Goal: Task Accomplishment & Management: Manage account settings

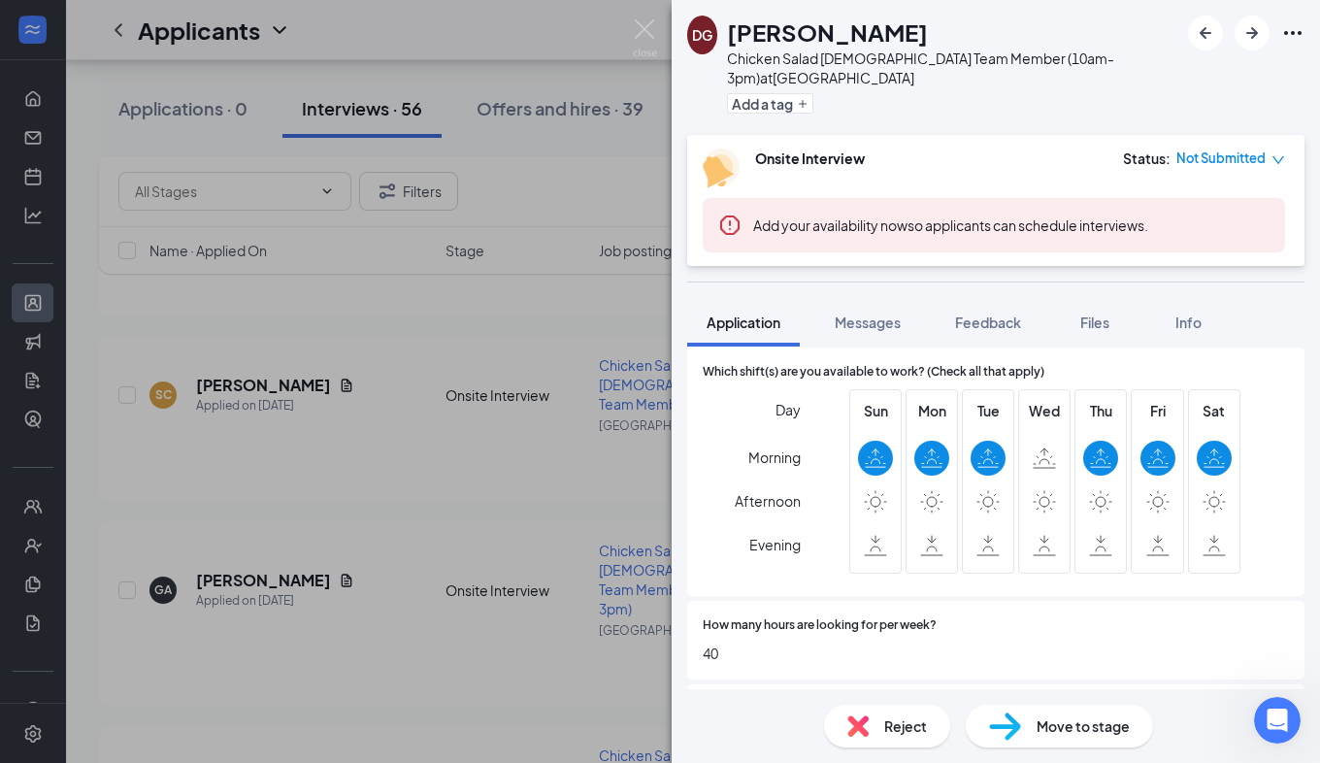
scroll to position [560, 0]
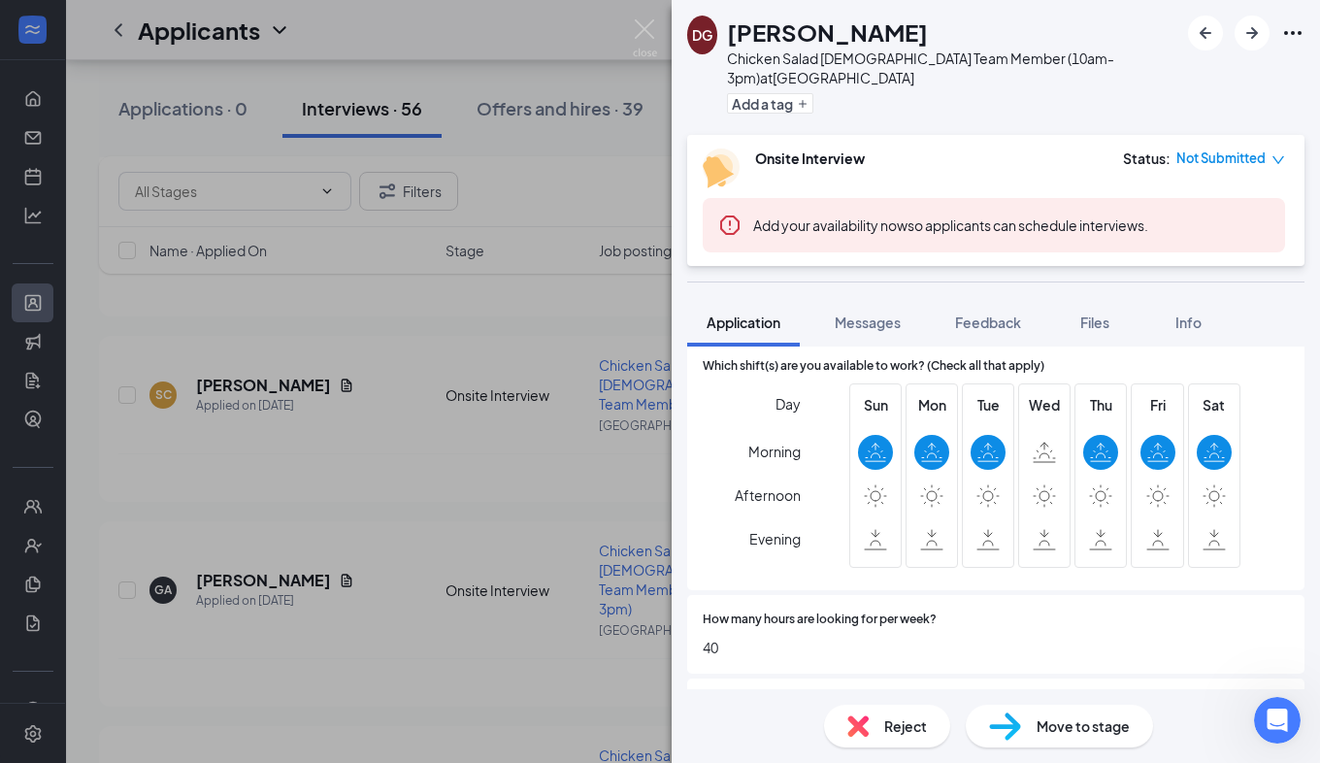
click at [863, 718] on img at bounding box center [857, 725] width 21 height 21
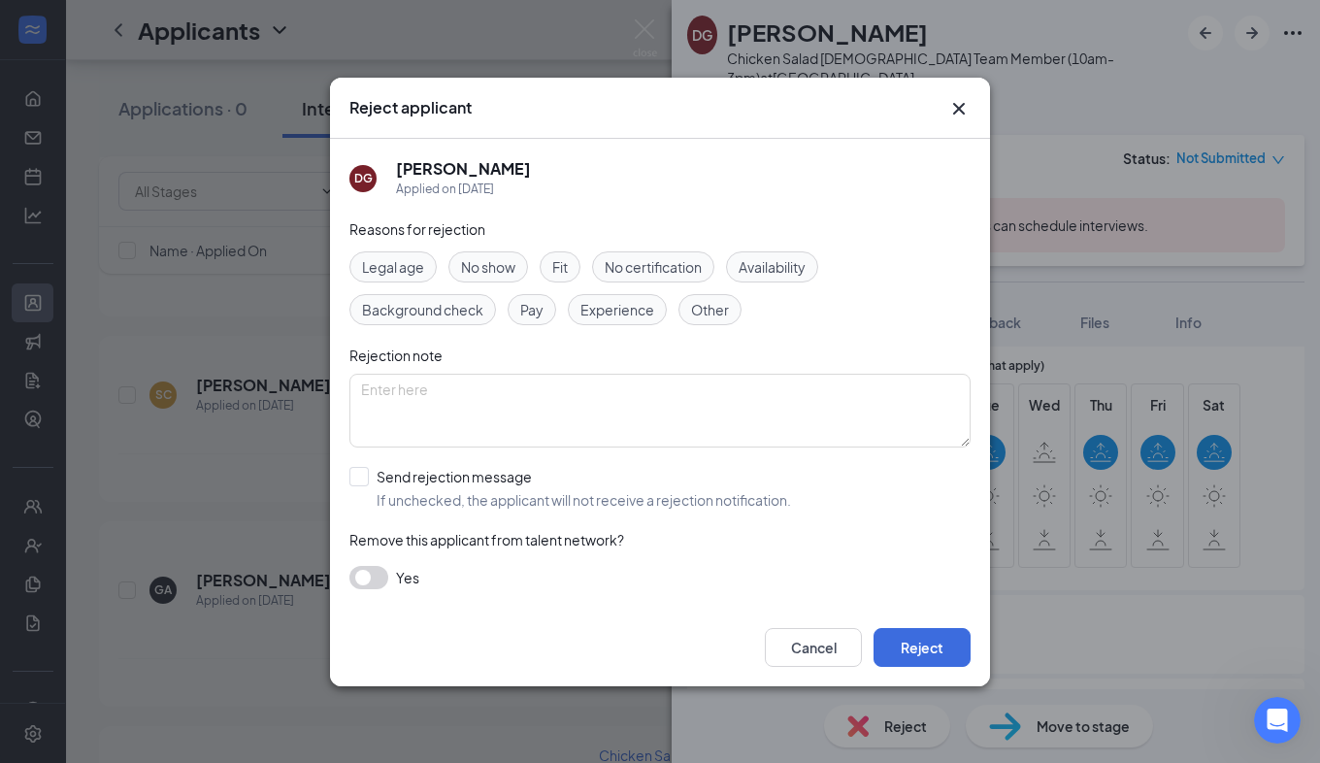
click at [773, 249] on div "Reasons for rejection Legal age No show Fit No certification Availability Backg…" at bounding box center [659, 413] width 621 height 390
click at [776, 262] on span "Availability" at bounding box center [771, 266] width 67 height 21
click at [903, 635] on button "Reject" at bounding box center [921, 647] width 97 height 39
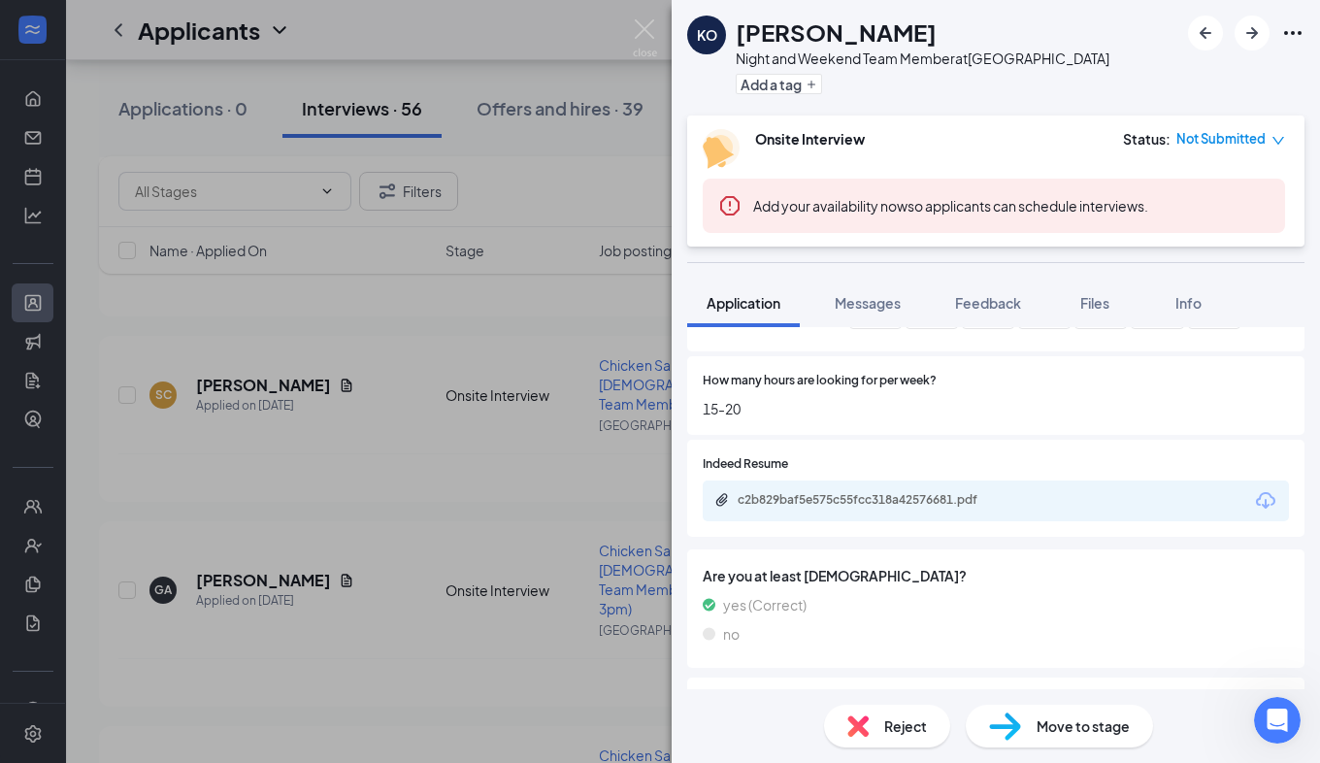
scroll to position [780, 0]
click at [875, 302] on span "Messages" at bounding box center [868, 302] width 66 height 17
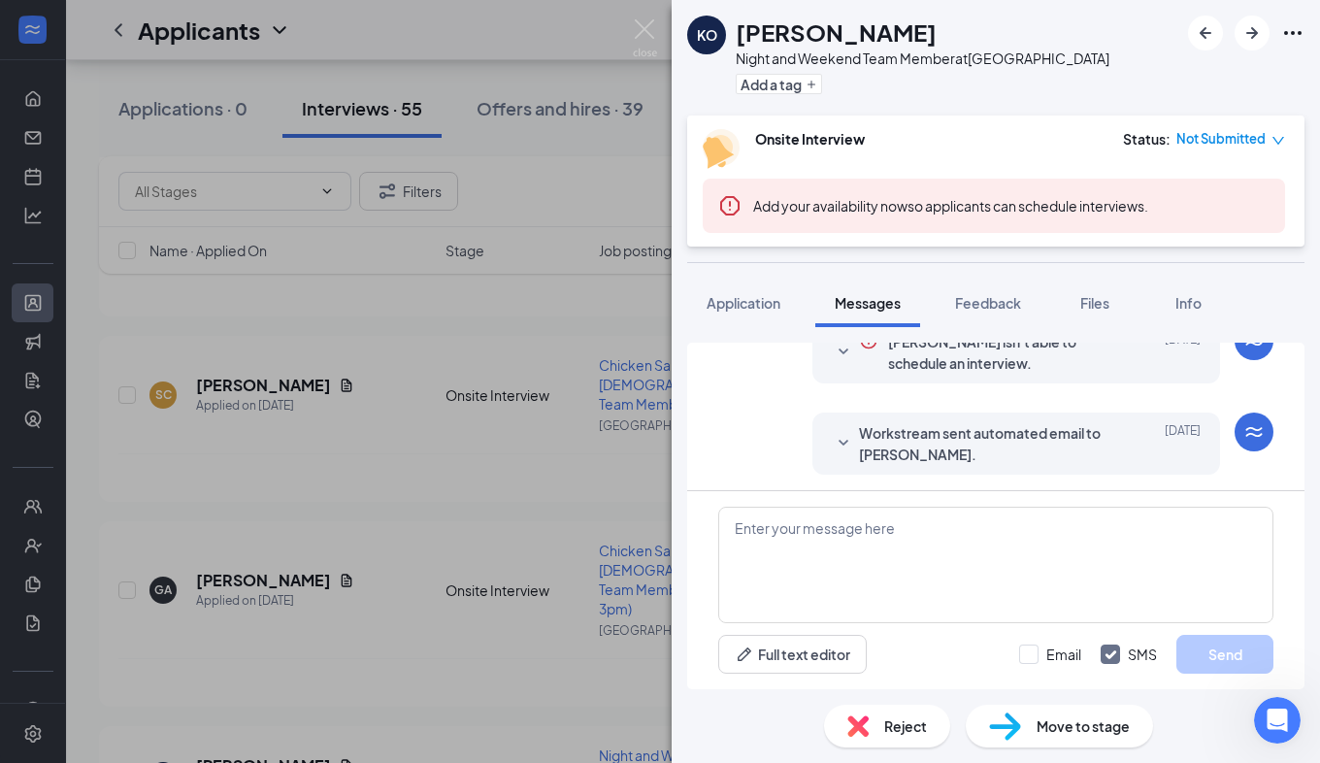
scroll to position [631, 0]
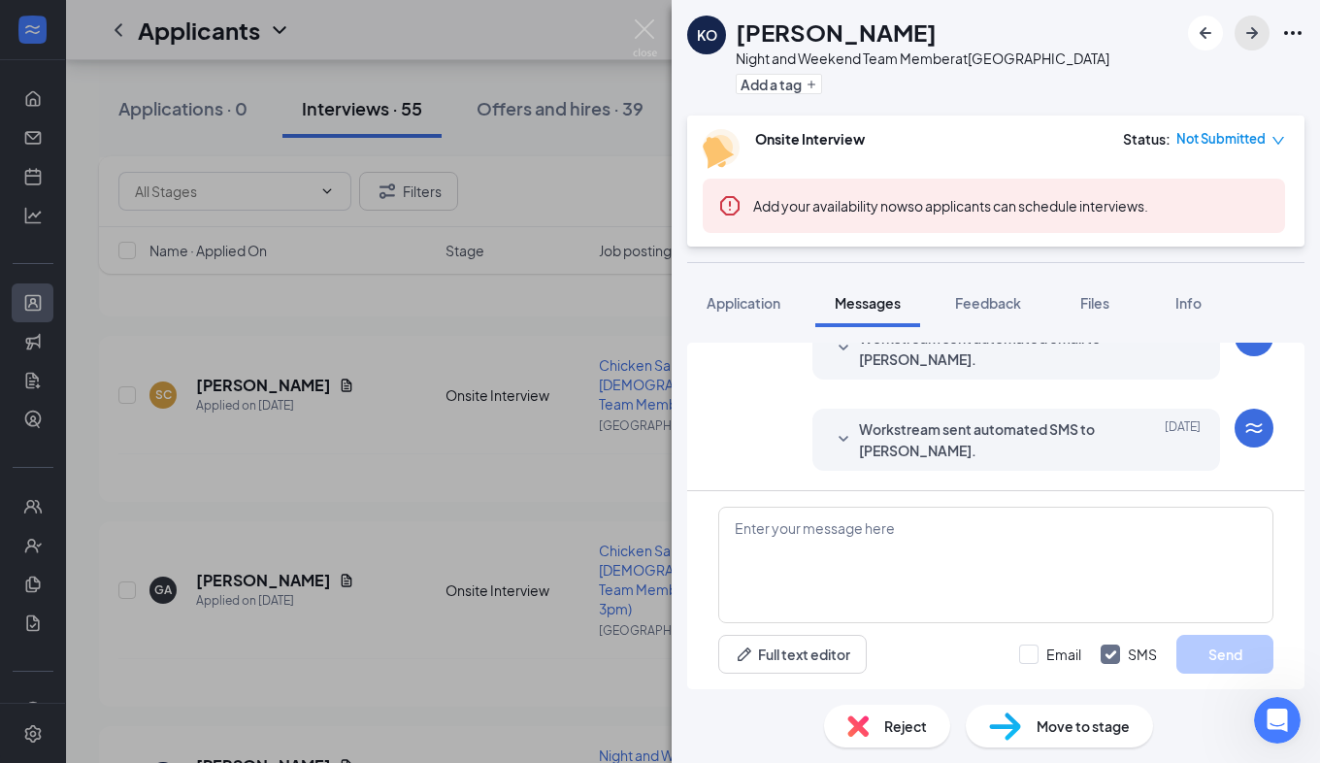
click at [1252, 41] on icon "ArrowRight" at bounding box center [1251, 32] width 23 height 23
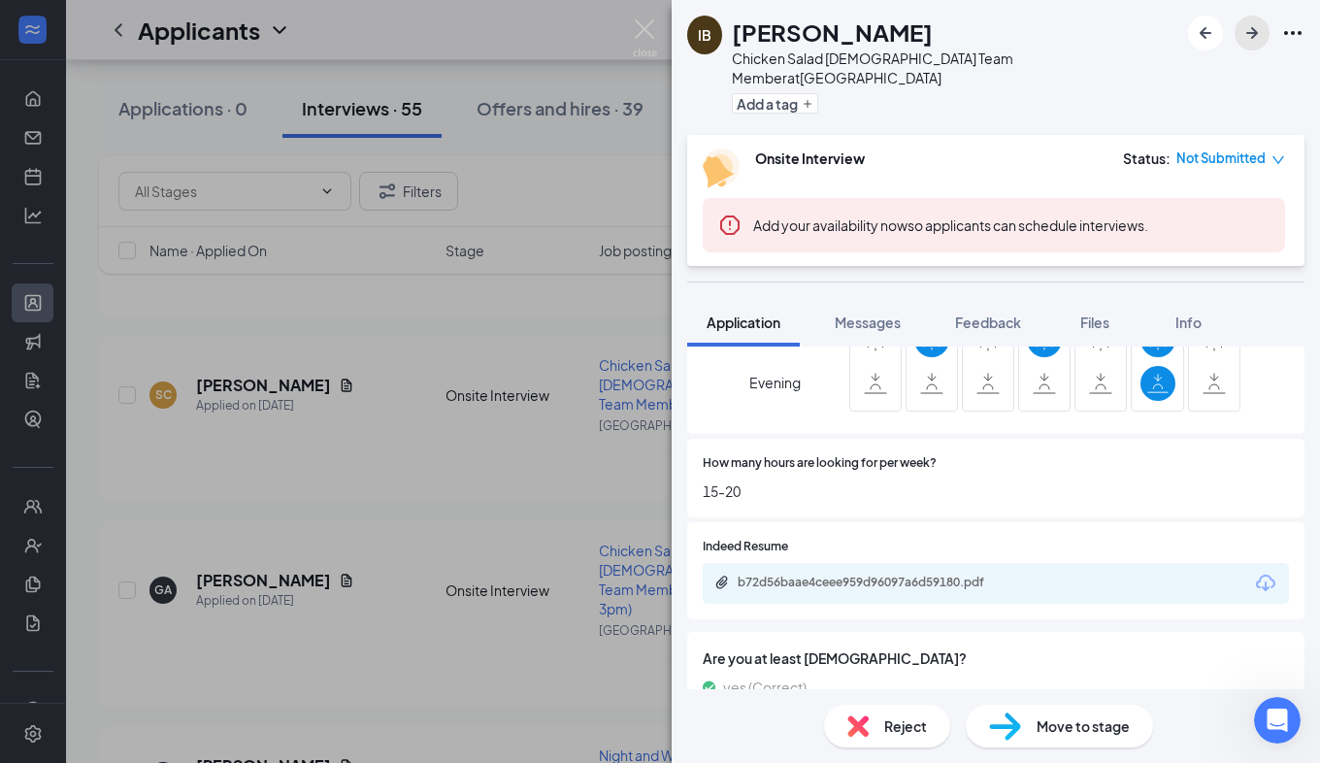
scroll to position [719, 0]
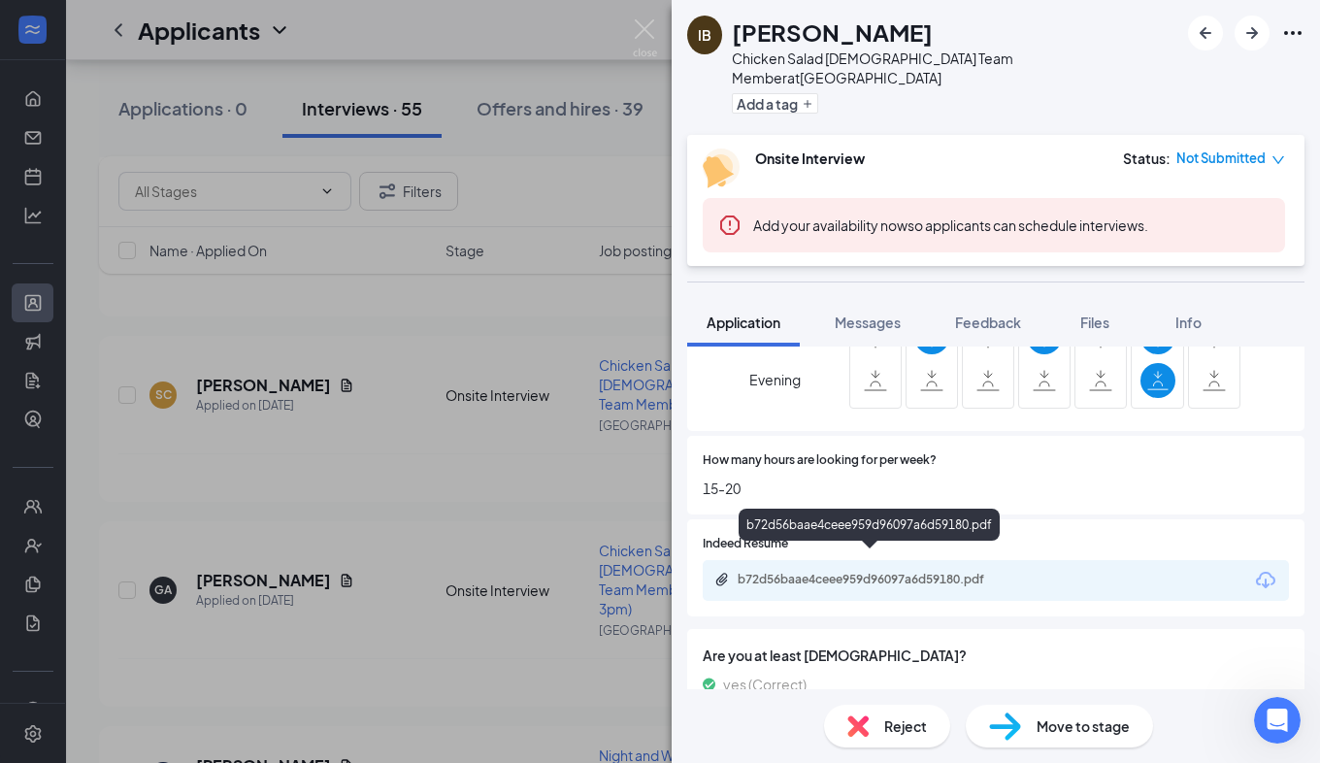
click at [973, 572] on div "b72d56baae4ceee959d96097a6d59180.pdf" at bounding box center [874, 580] width 272 height 16
click at [884, 735] on span "Reject" at bounding box center [905, 725] width 43 height 21
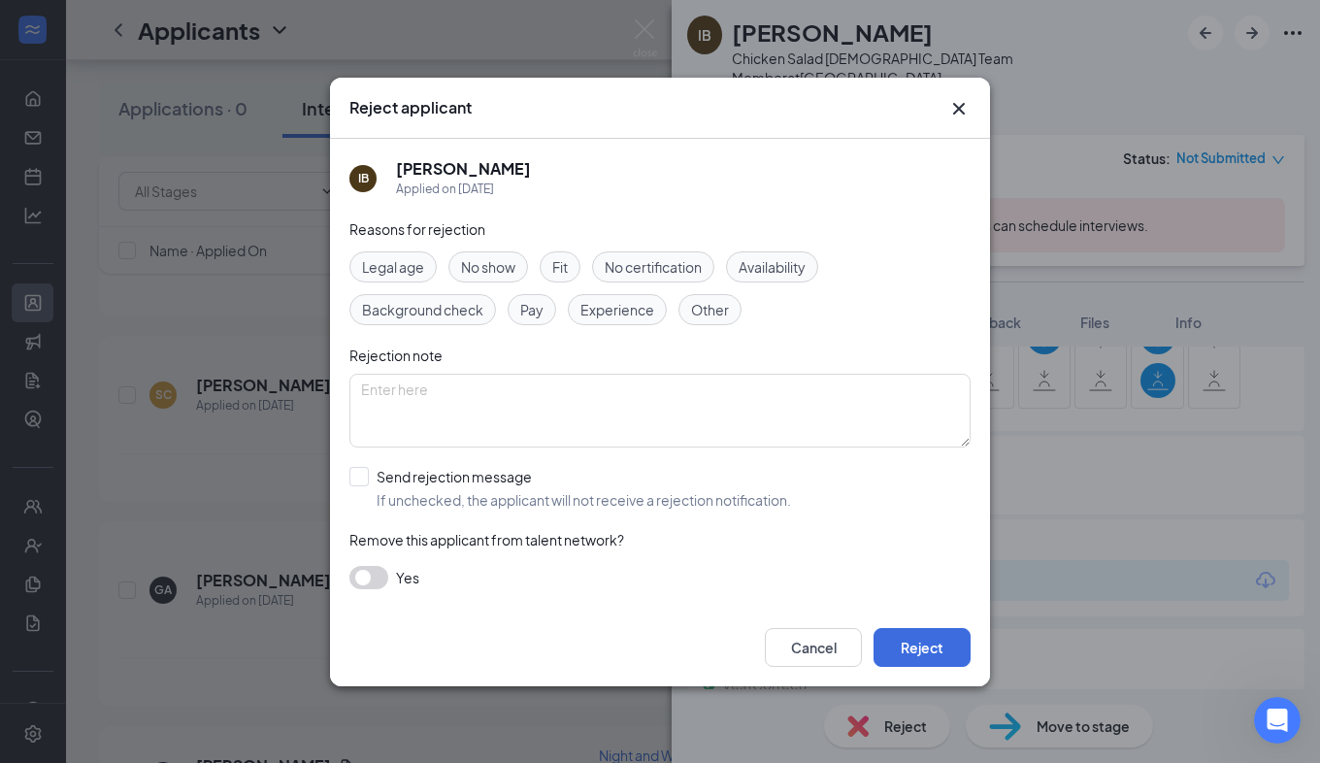
click at [785, 277] on div "Availability" at bounding box center [772, 266] width 92 height 31
click at [915, 650] on button "Reject" at bounding box center [921, 647] width 97 height 39
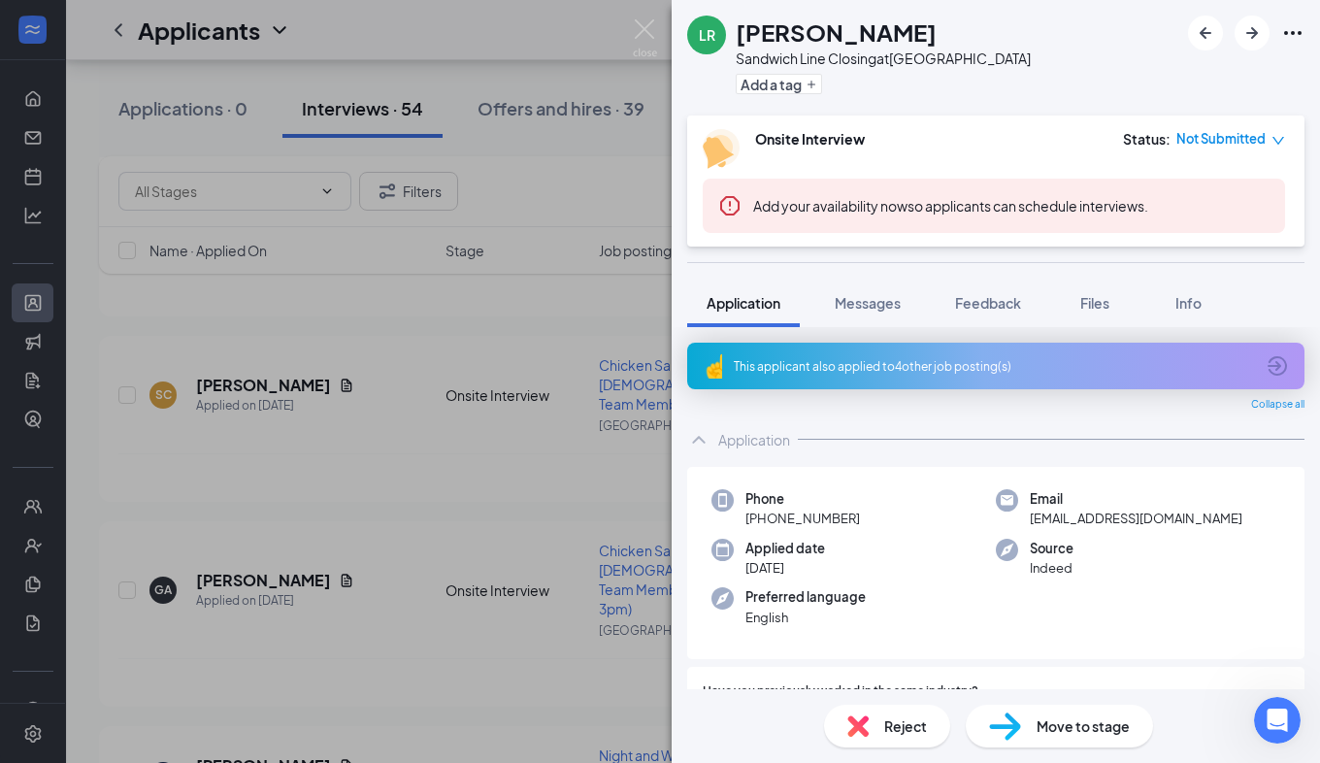
click at [1267, 368] on icon "ArrowCircle" at bounding box center [1276, 365] width 19 height 19
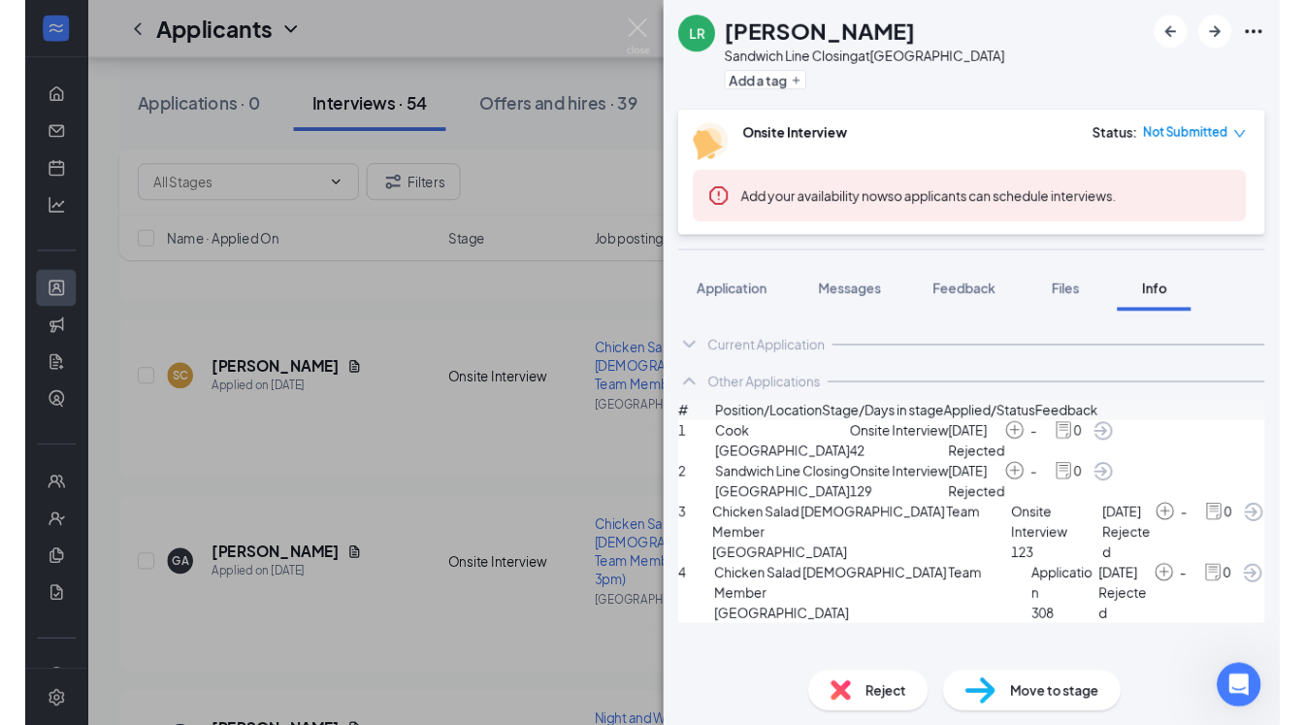
scroll to position [62, 0]
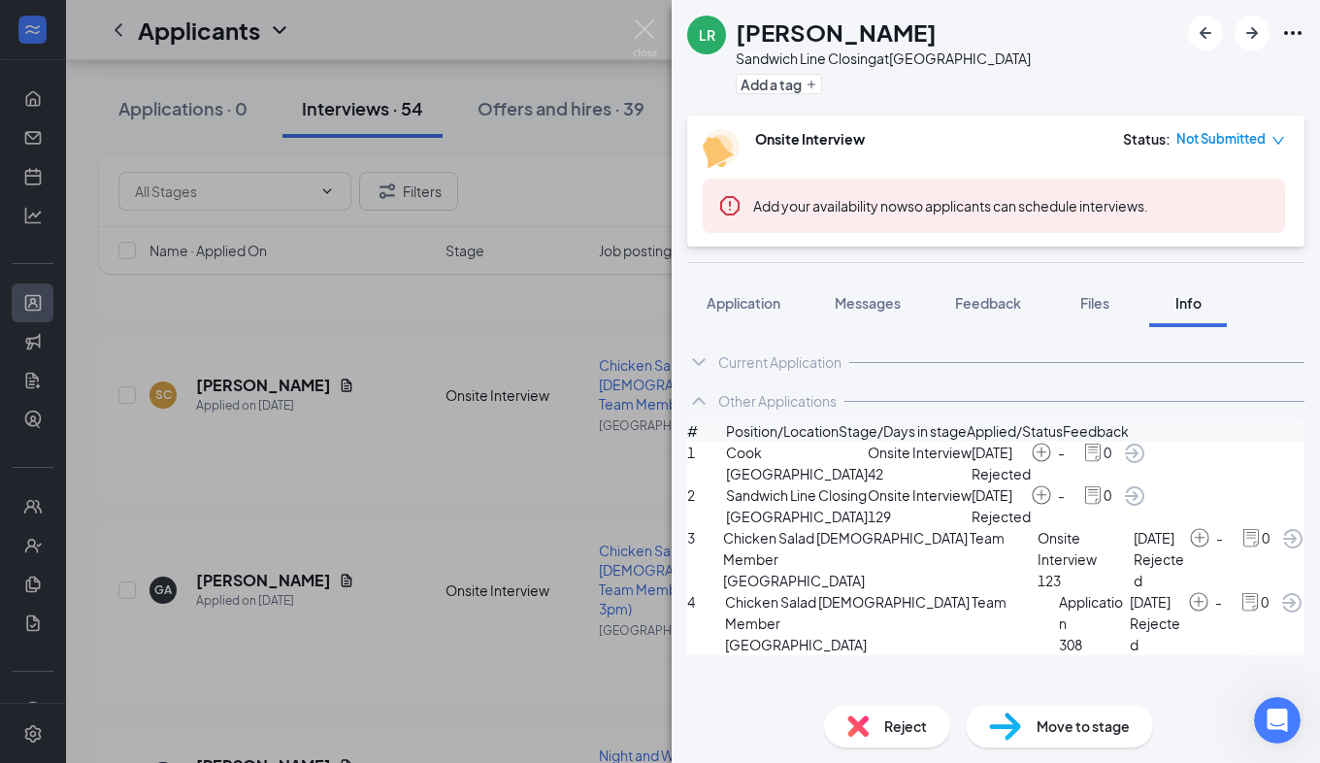
click at [1283, 548] on icon "ArrowCircle" at bounding box center [1292, 538] width 19 height 19
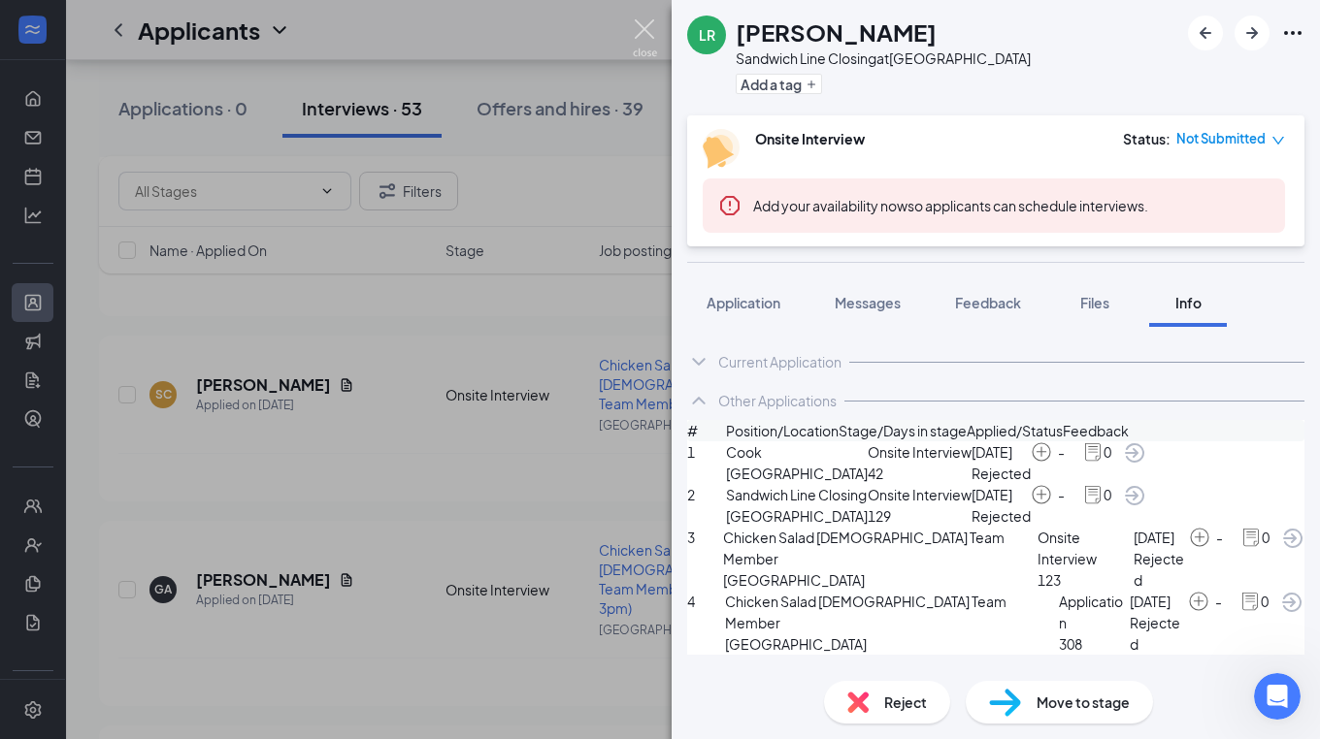
click at [644, 31] on img at bounding box center [645, 38] width 24 height 38
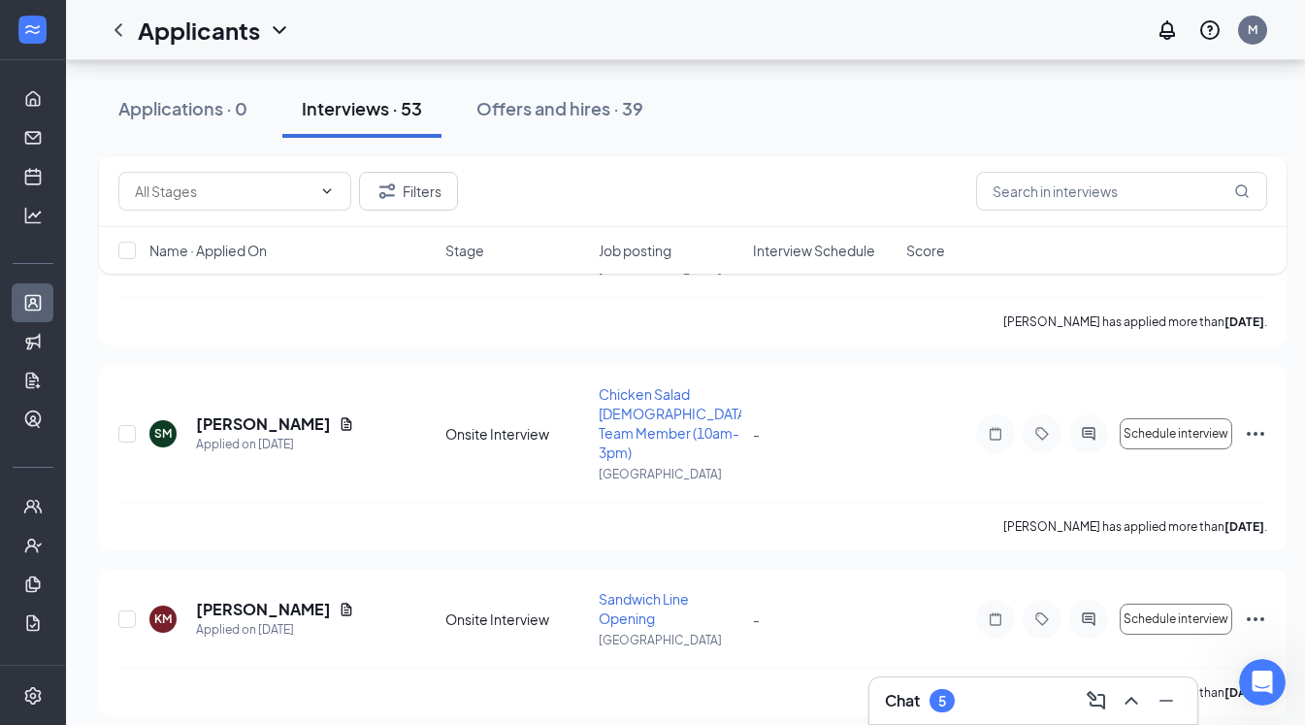
scroll to position [3238, 0]
click at [1260, 606] on icon "Ellipses" at bounding box center [1255, 617] width 23 height 23
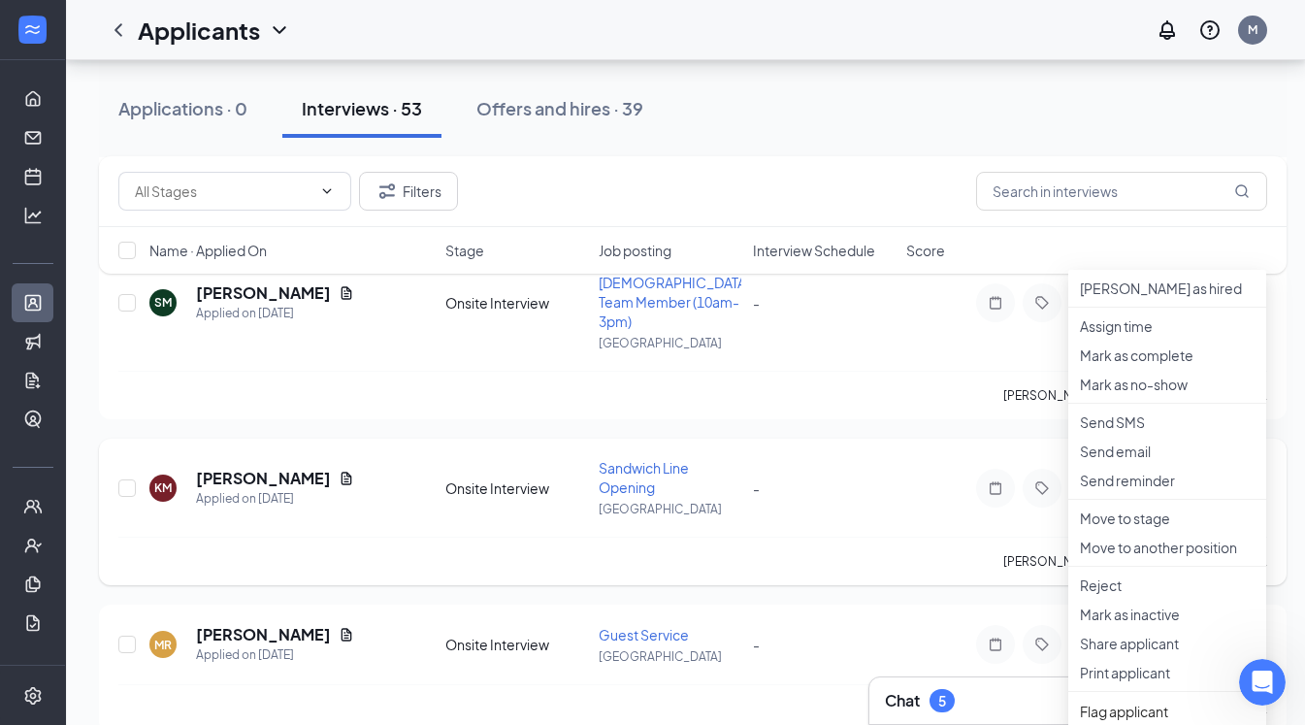
scroll to position [3387, 0]
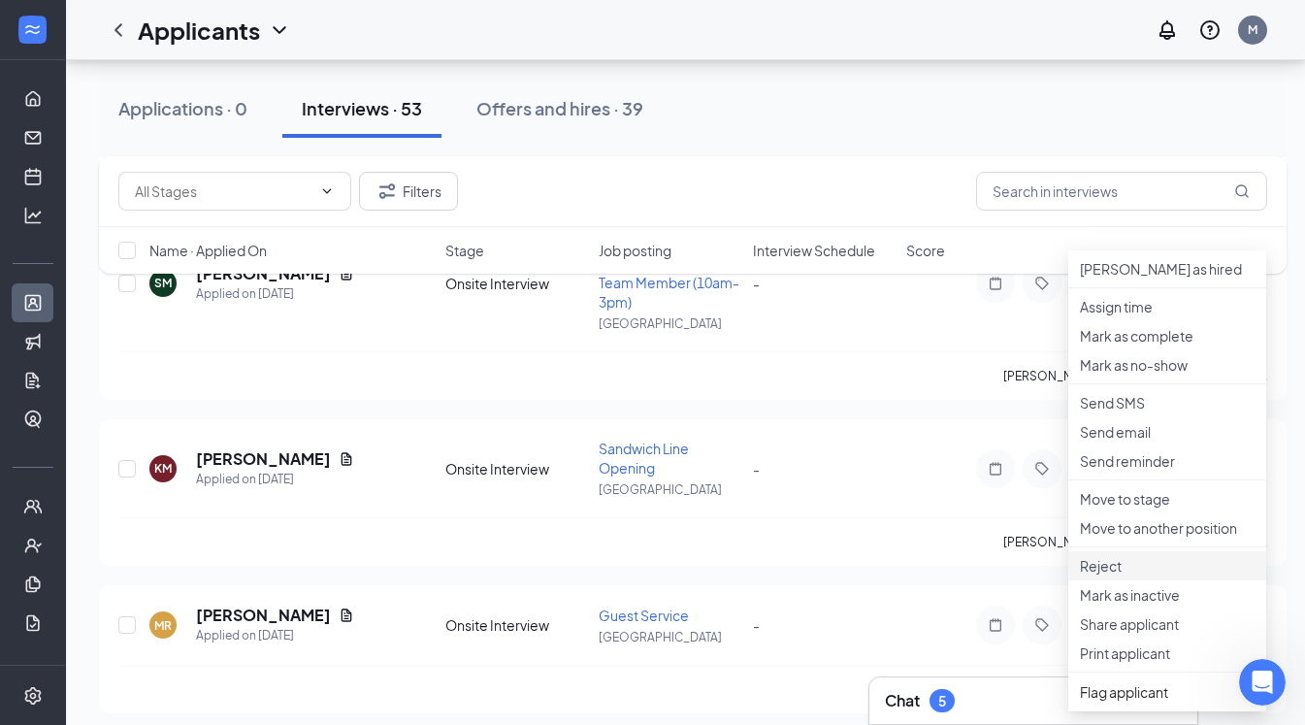
click at [1108, 575] on p "Reject" at bounding box center [1167, 565] width 175 height 19
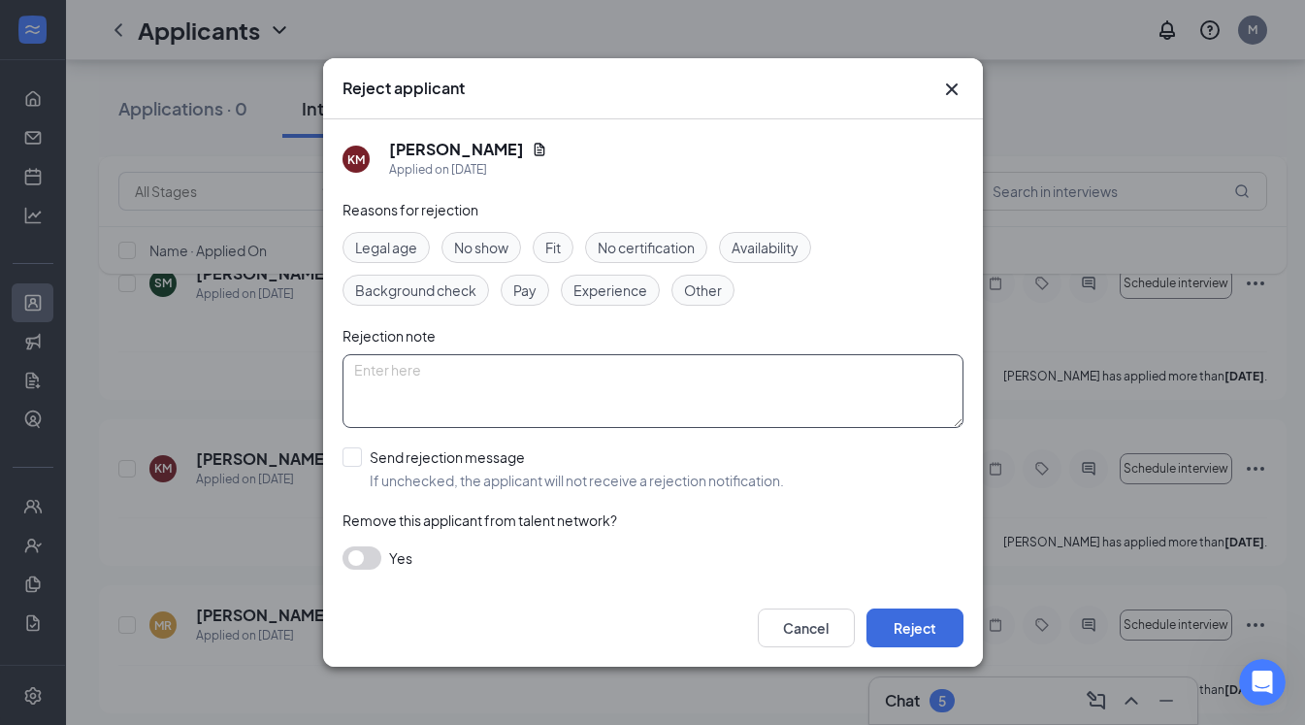
click at [592, 387] on textarea at bounding box center [653, 391] width 621 height 74
type textarea "offered job at bundt"
click at [887, 621] on button "Reject" at bounding box center [915, 627] width 97 height 39
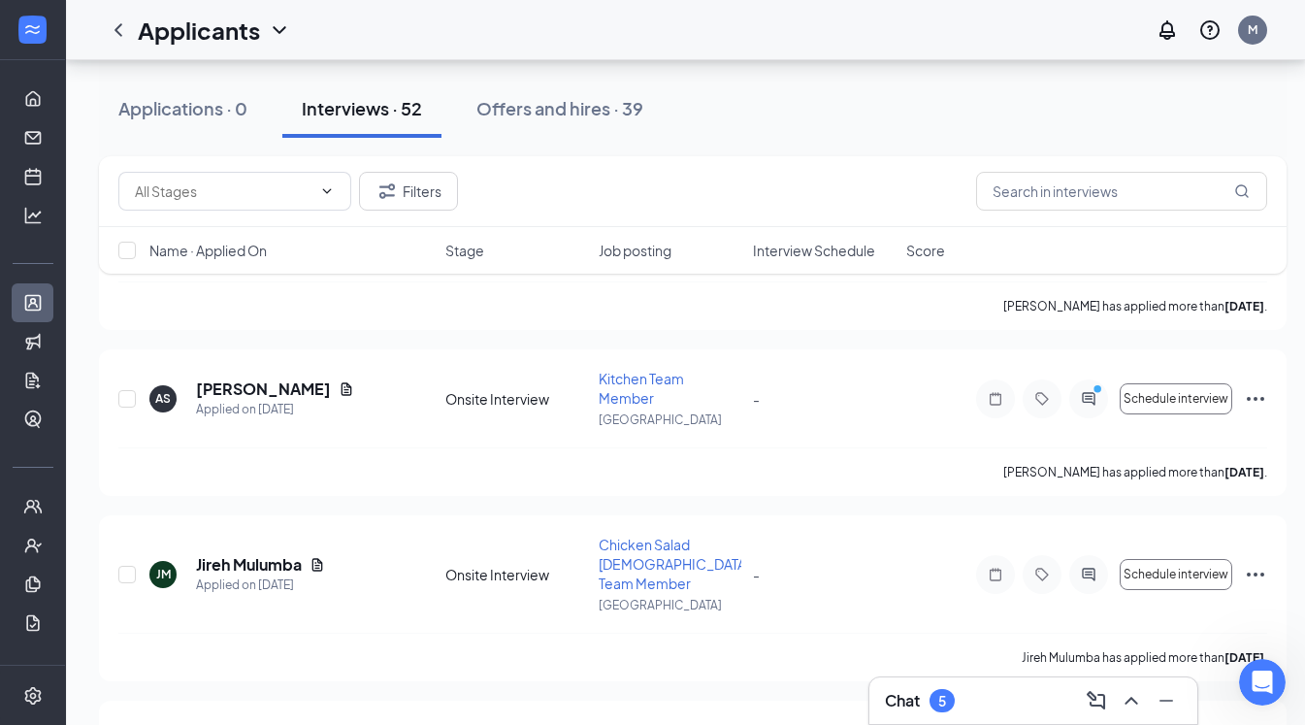
scroll to position [3771, 0]
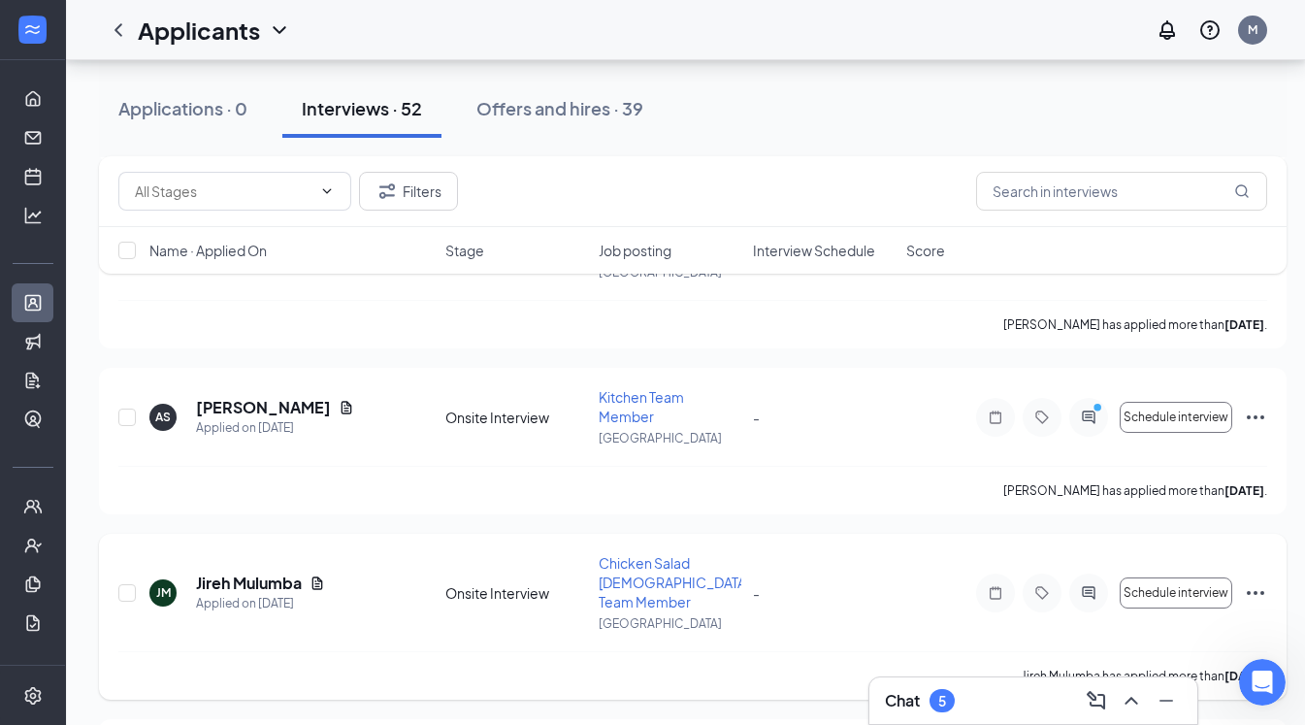
click at [1262, 581] on icon "Ellipses" at bounding box center [1255, 592] width 23 height 23
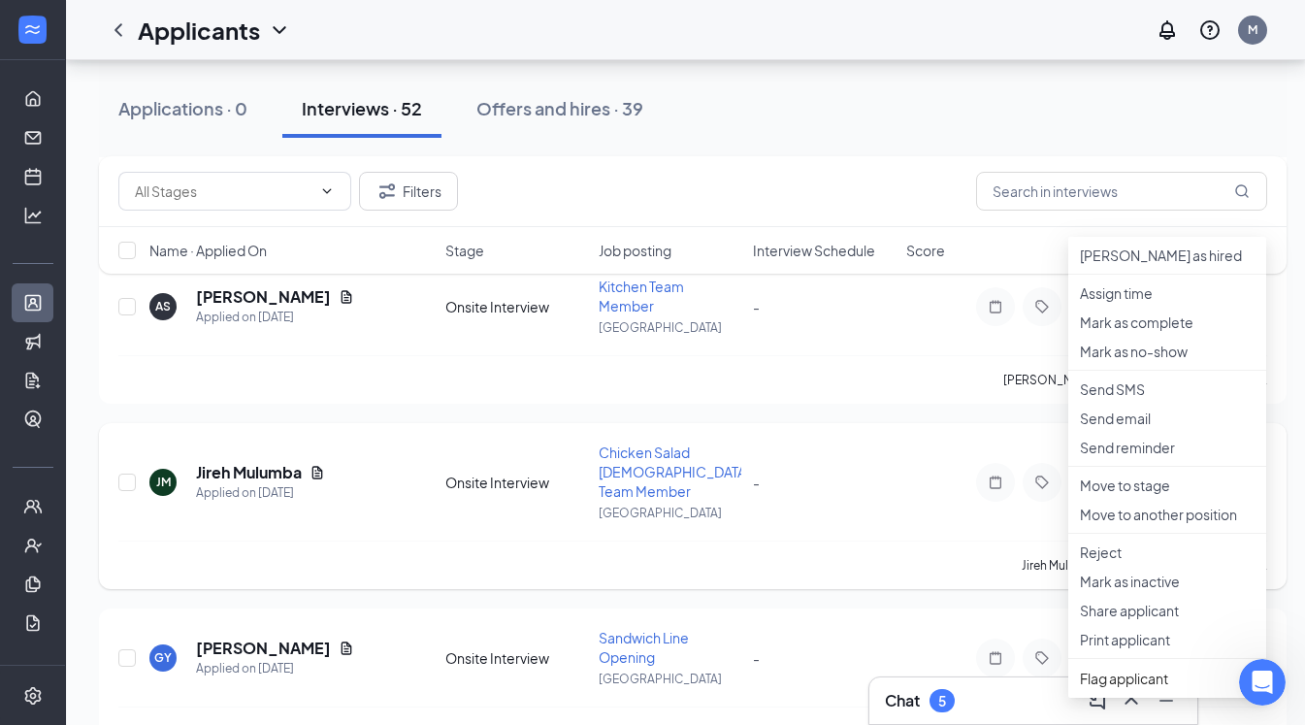
scroll to position [3924, 0]
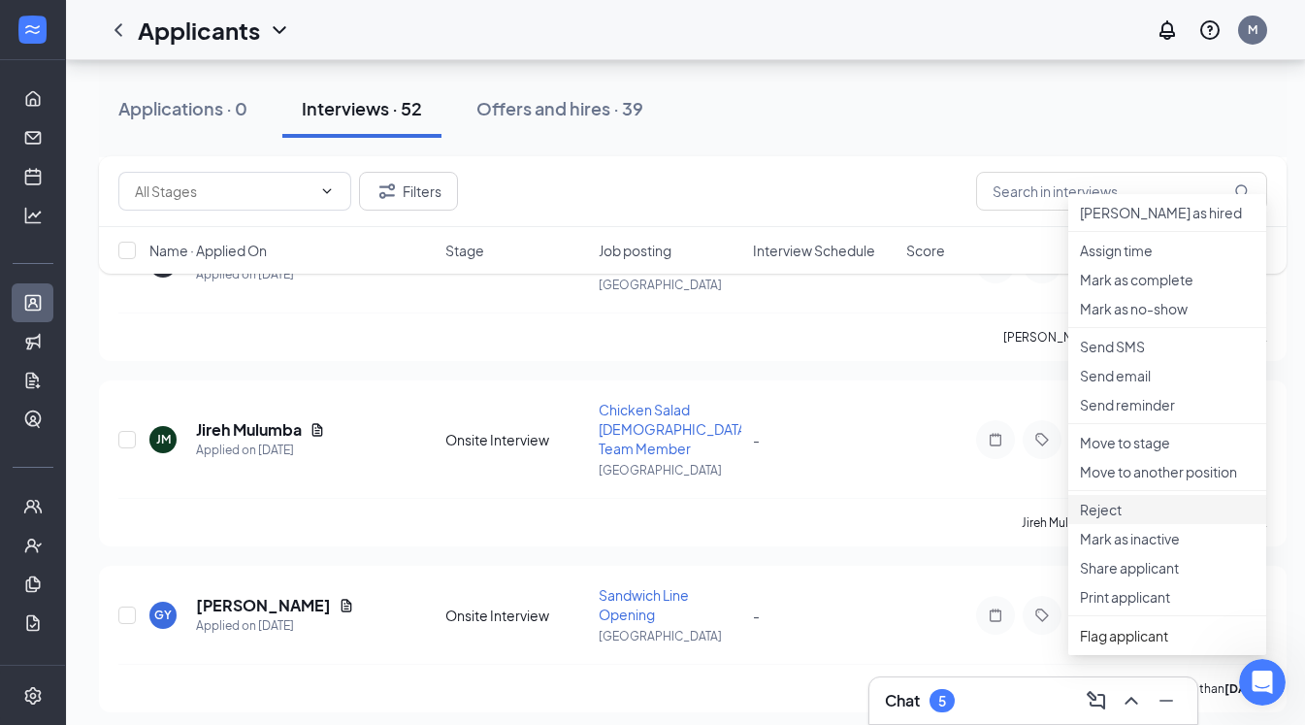
click at [1116, 519] on p "Reject" at bounding box center [1167, 509] width 175 height 19
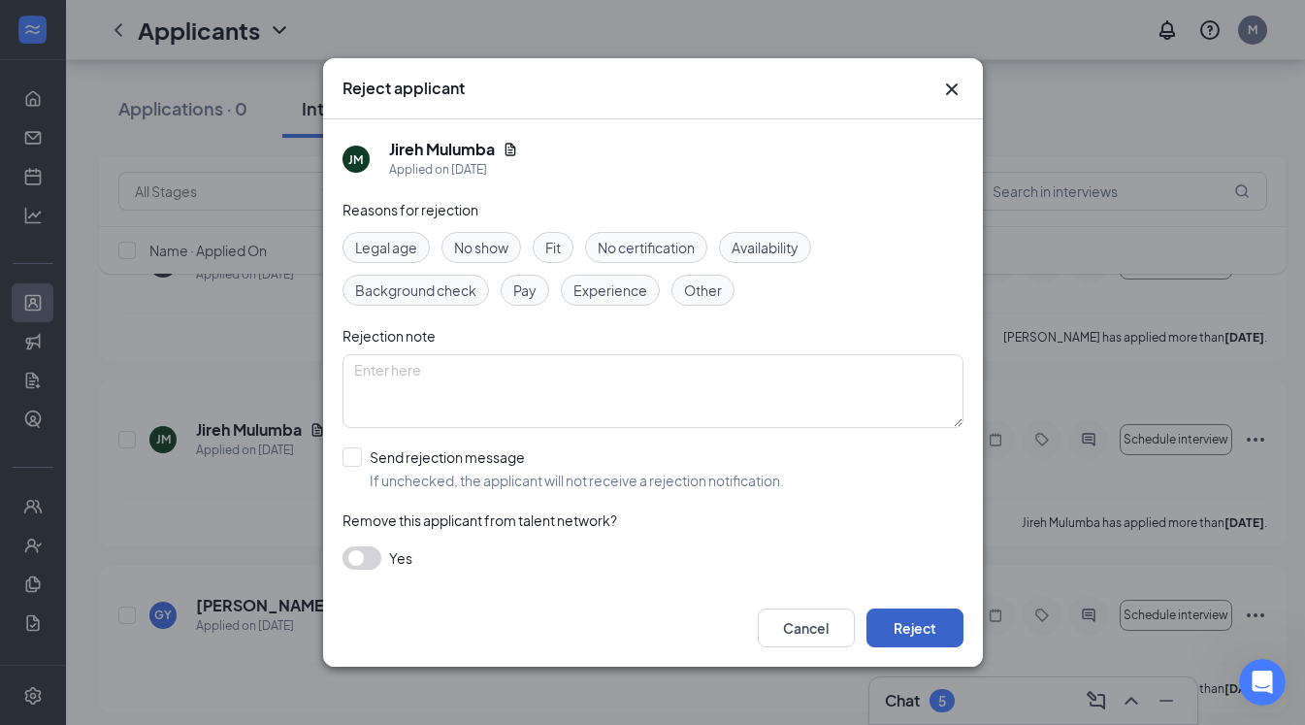
click at [923, 633] on button "Reject" at bounding box center [915, 627] width 97 height 39
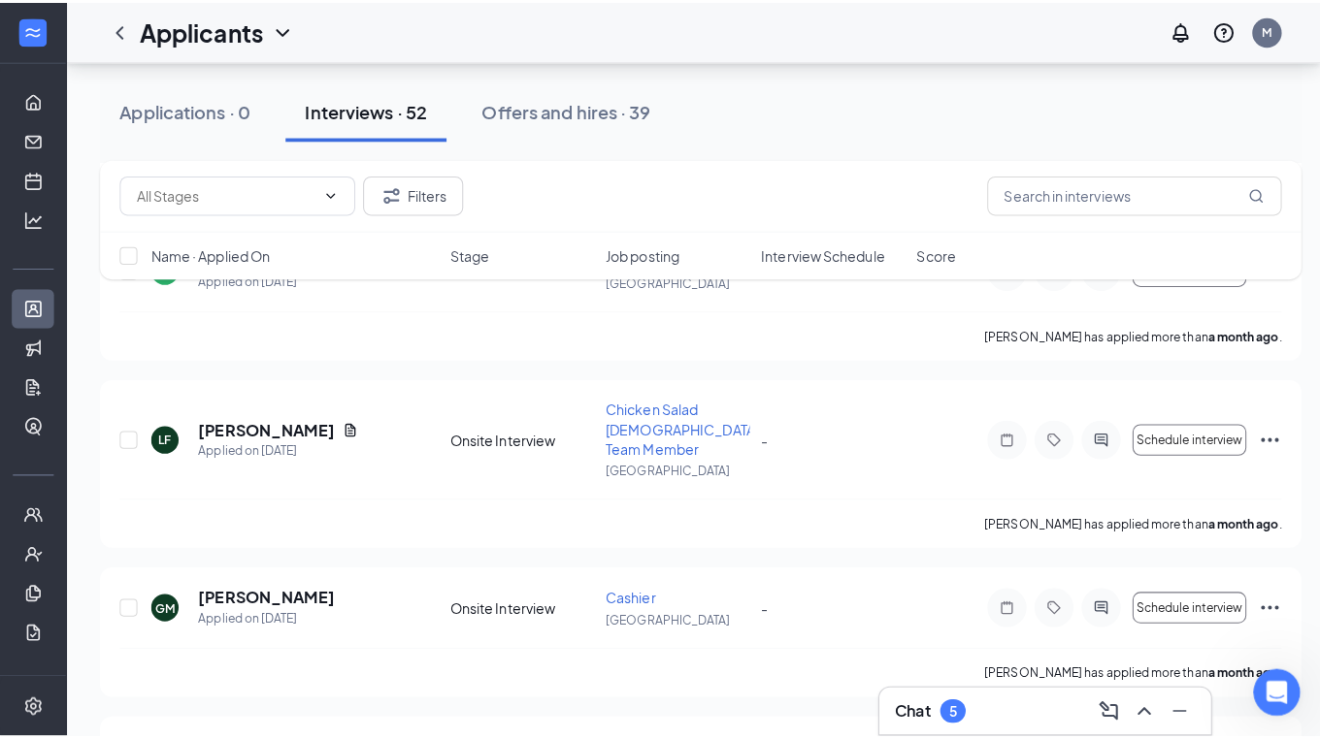
scroll to position [5888, 0]
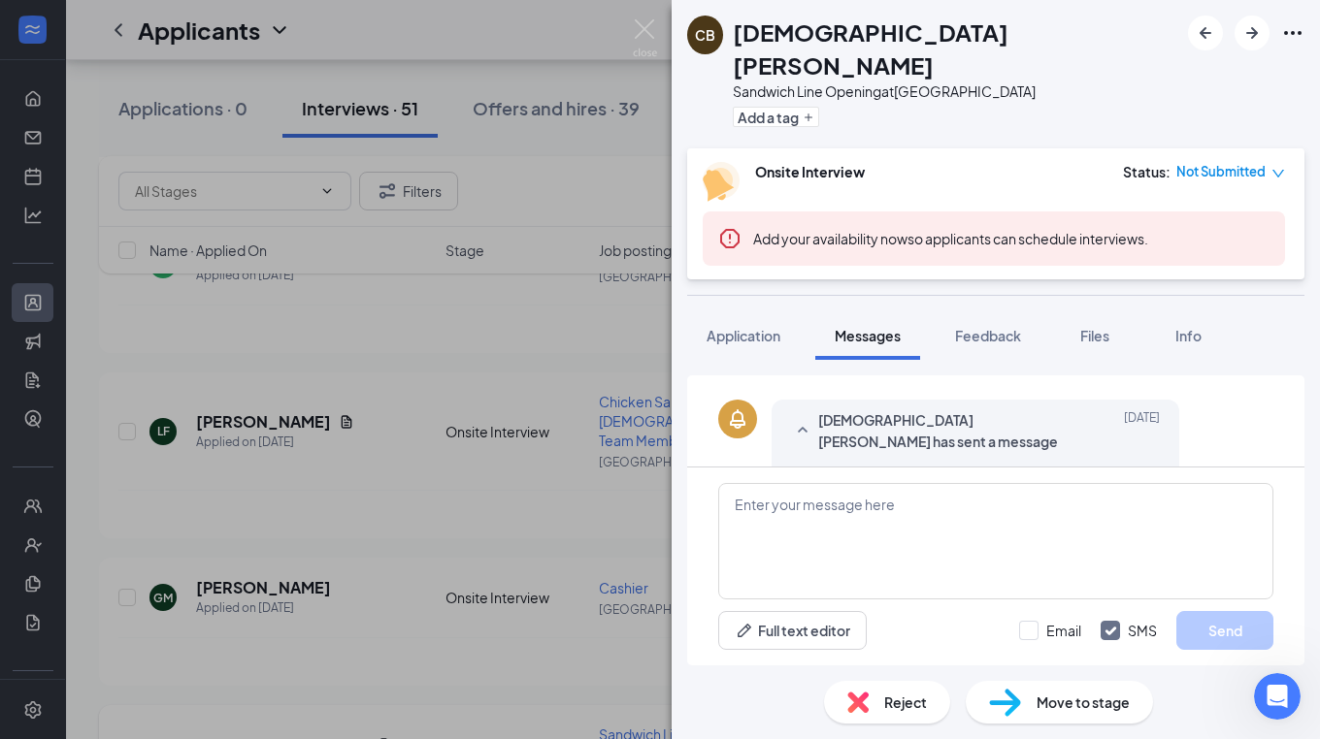
scroll to position [371, 0]
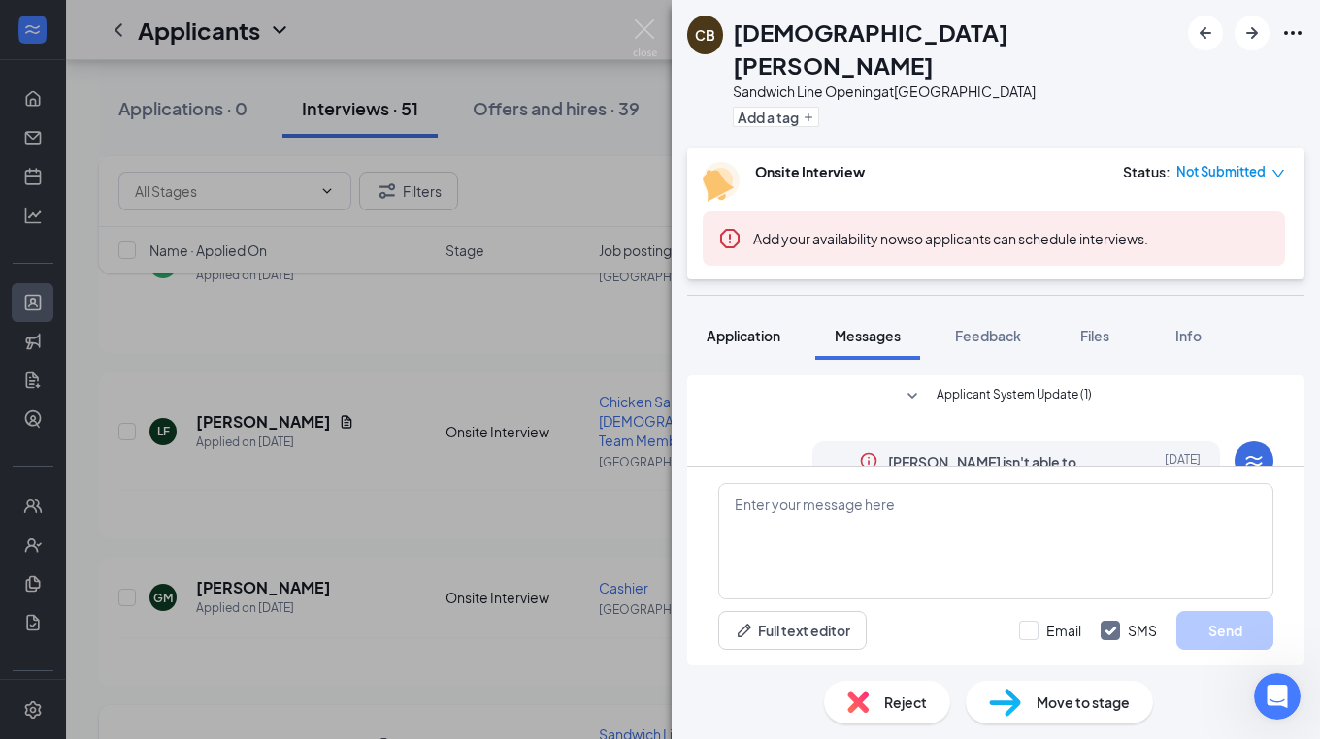
click at [743, 314] on button "Application" at bounding box center [743, 335] width 113 height 49
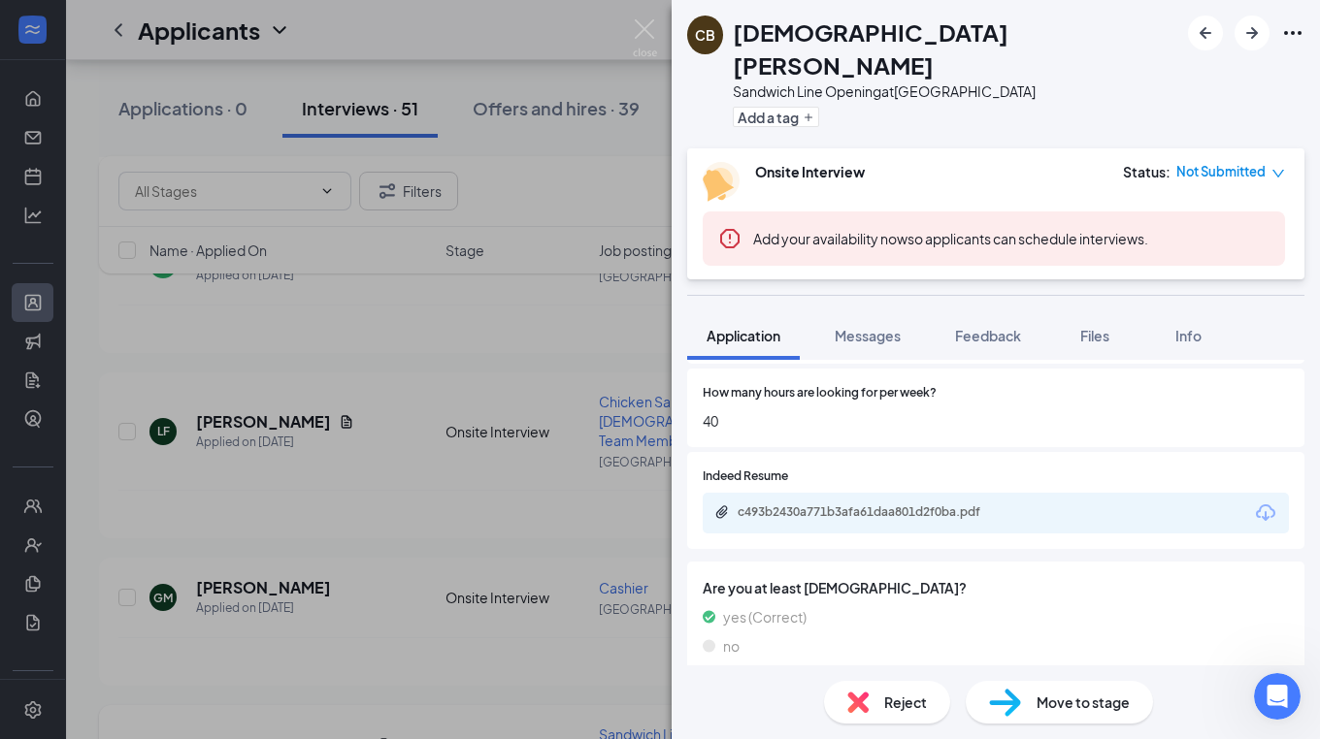
scroll to position [803, 0]
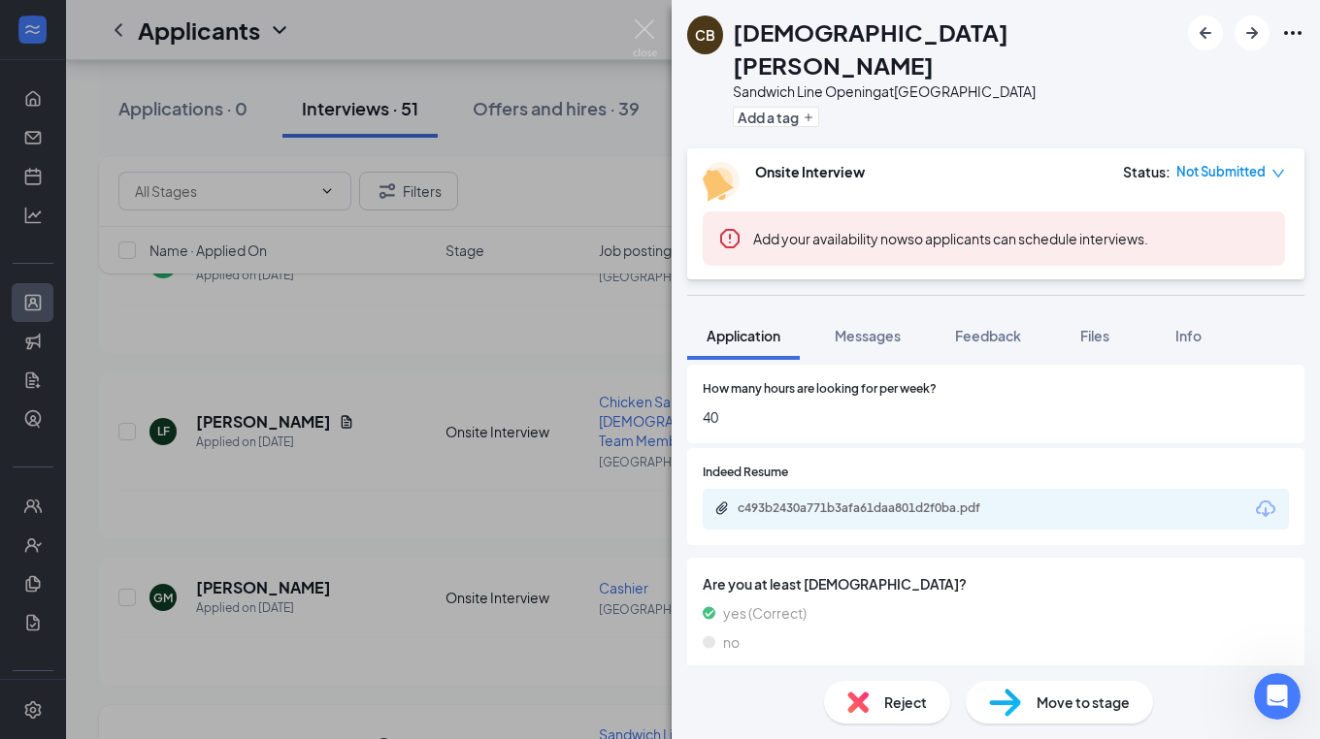
click at [1211, 489] on div "c493b2430a771b3afa61daa801d2f0ba.pdf" at bounding box center [996, 509] width 586 height 41
click at [1071, 489] on div "c493b2430a771b3afa61daa801d2f0ba.pdf" at bounding box center [996, 509] width 586 height 41
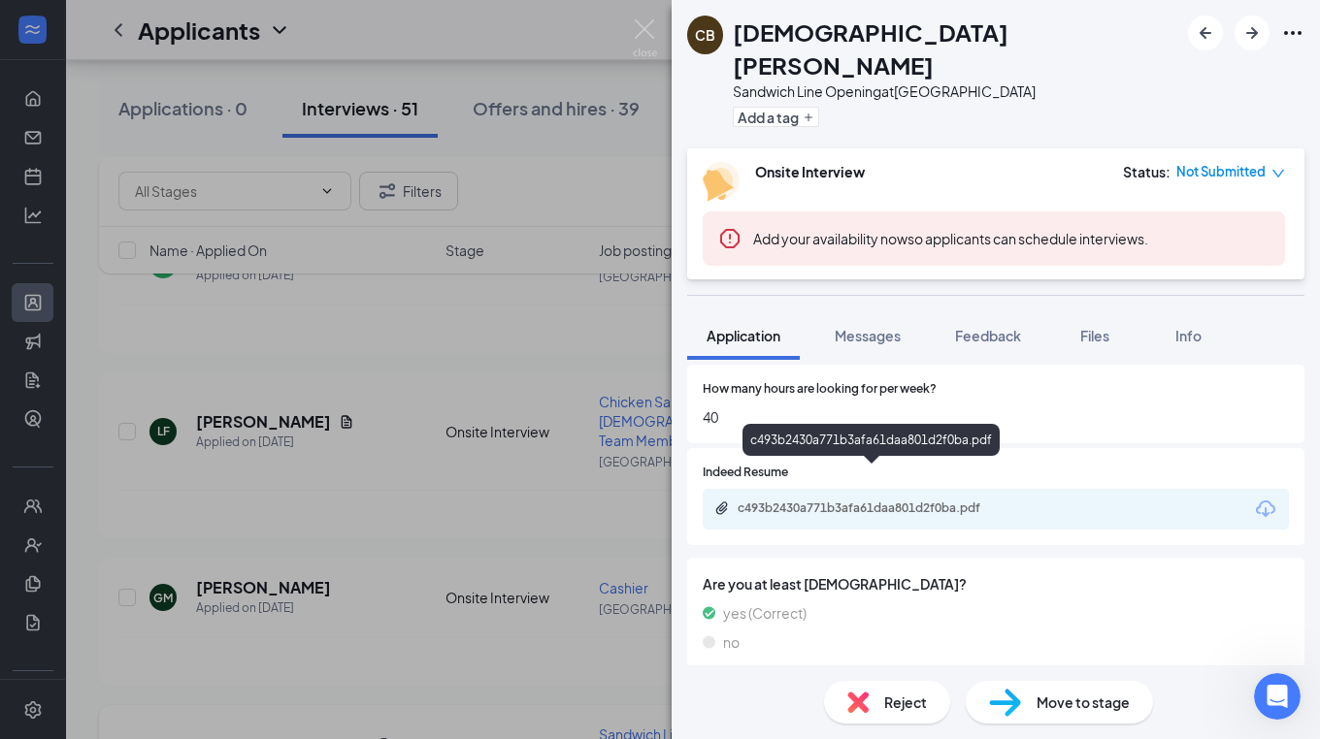
click at [943, 501] on div "c493b2430a771b3afa61daa801d2f0ba.pdf" at bounding box center [874, 509] width 272 height 16
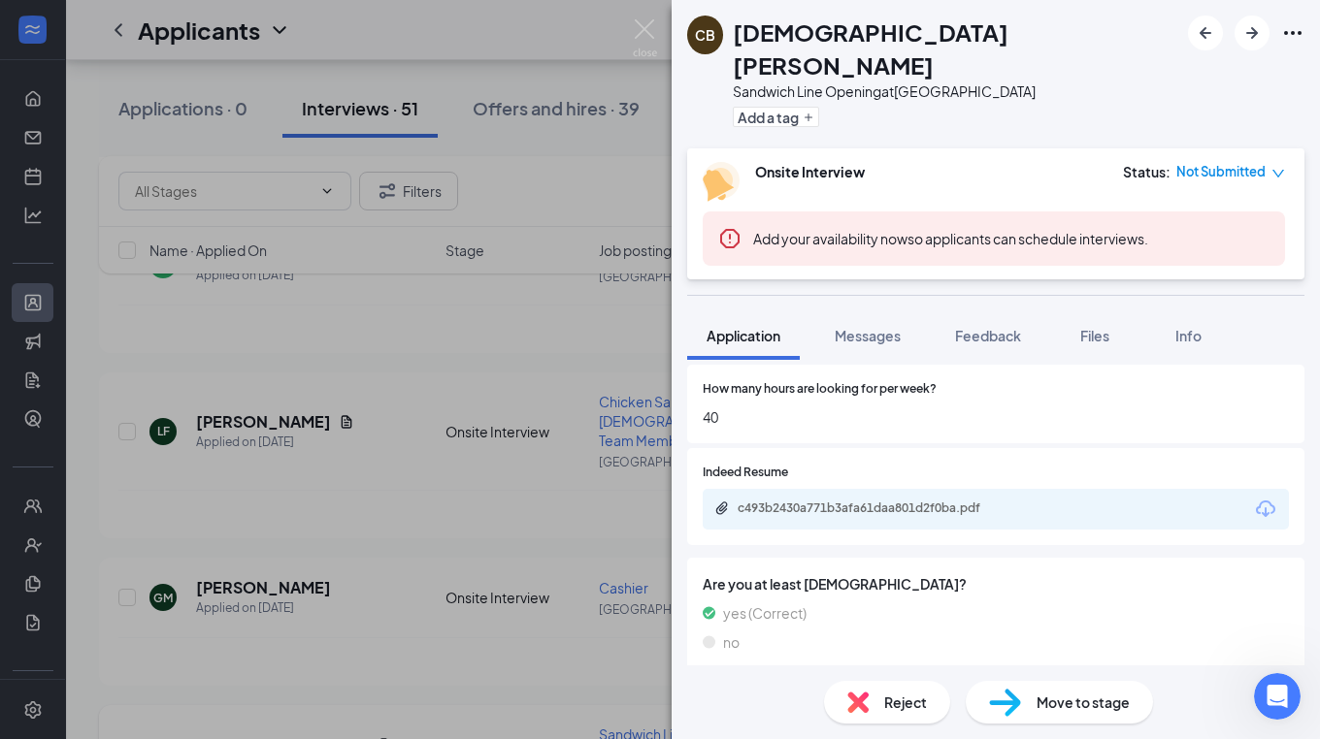
click at [900, 714] on div "Reject" at bounding box center [887, 702] width 126 height 43
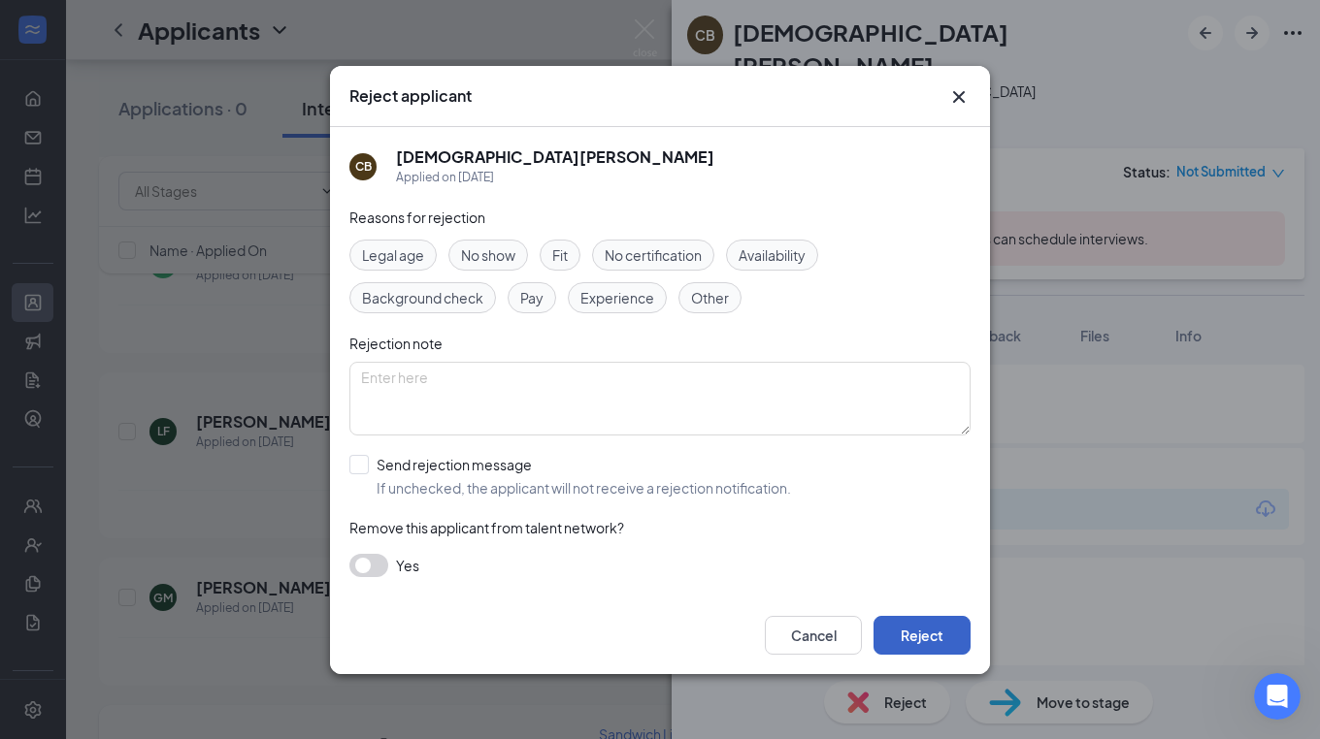
click at [930, 635] on button "Reject" at bounding box center [921, 635] width 97 height 39
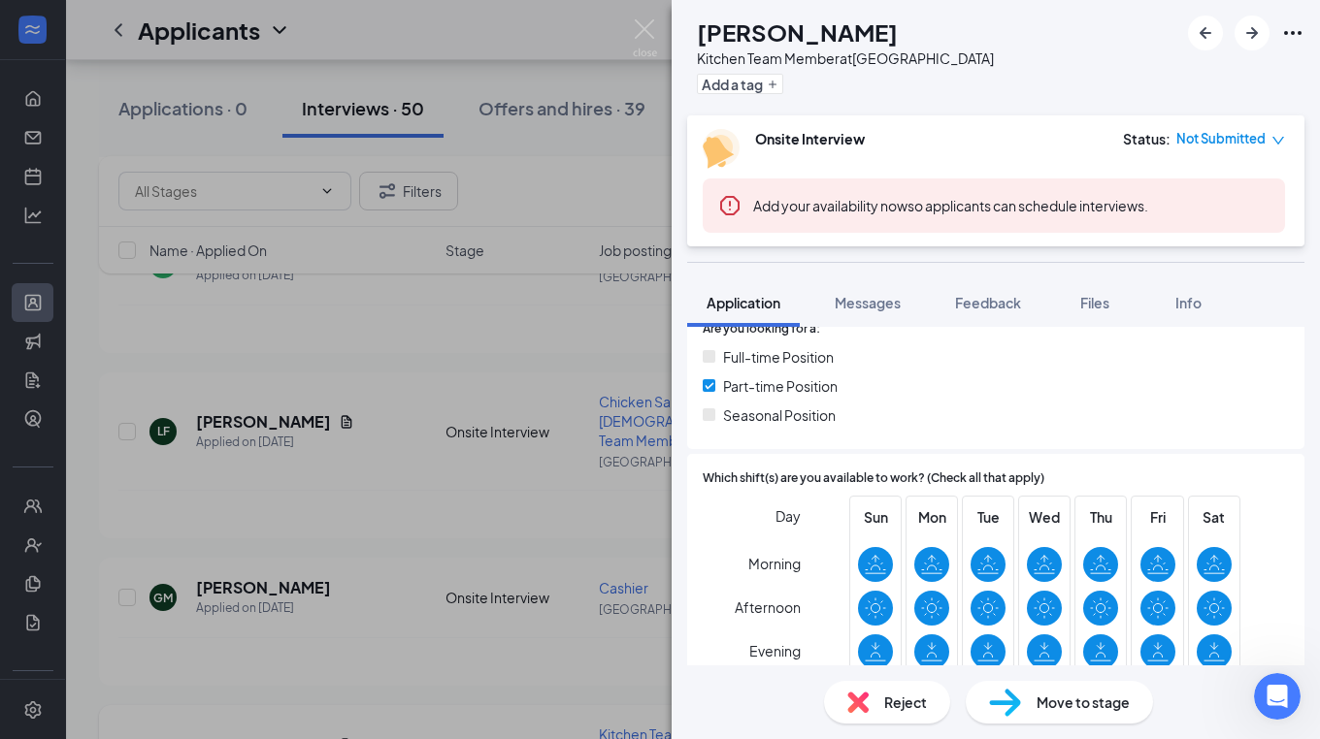
scroll to position [377, 0]
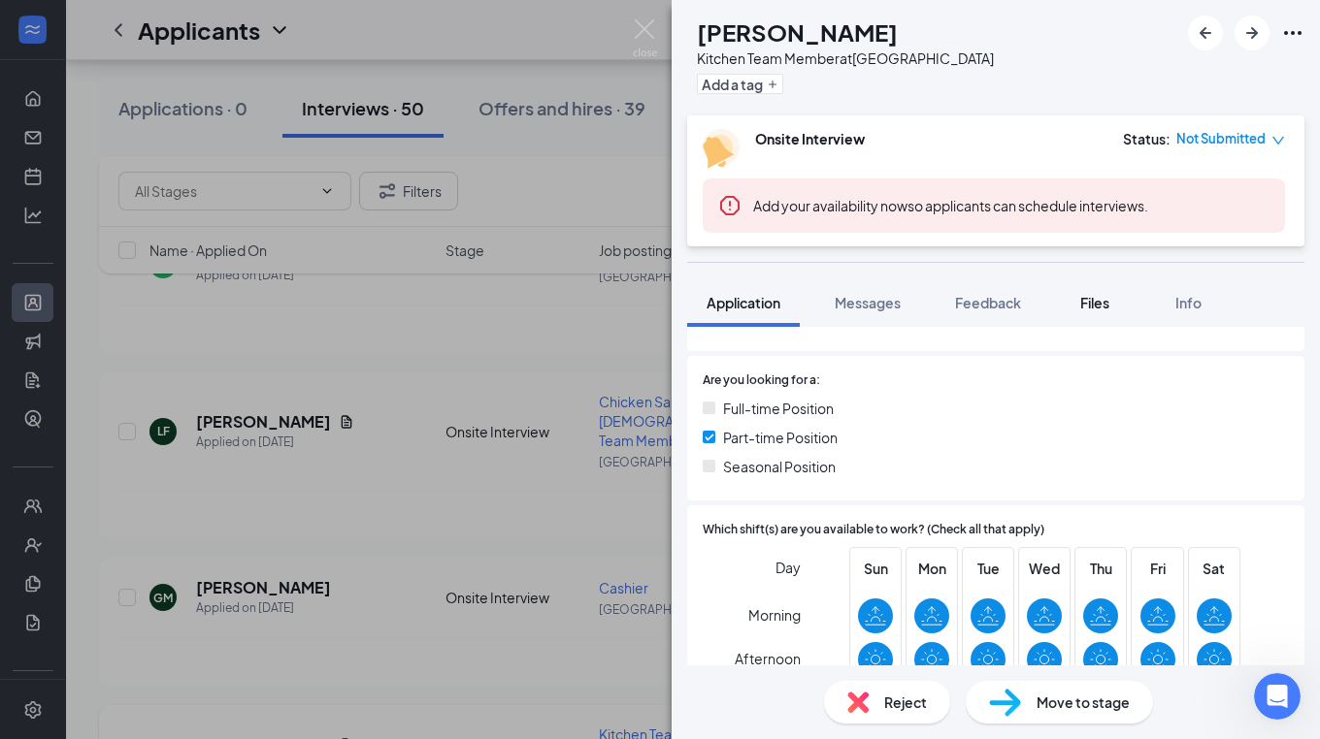
click at [1102, 312] on button "Files" at bounding box center [1095, 303] width 78 height 49
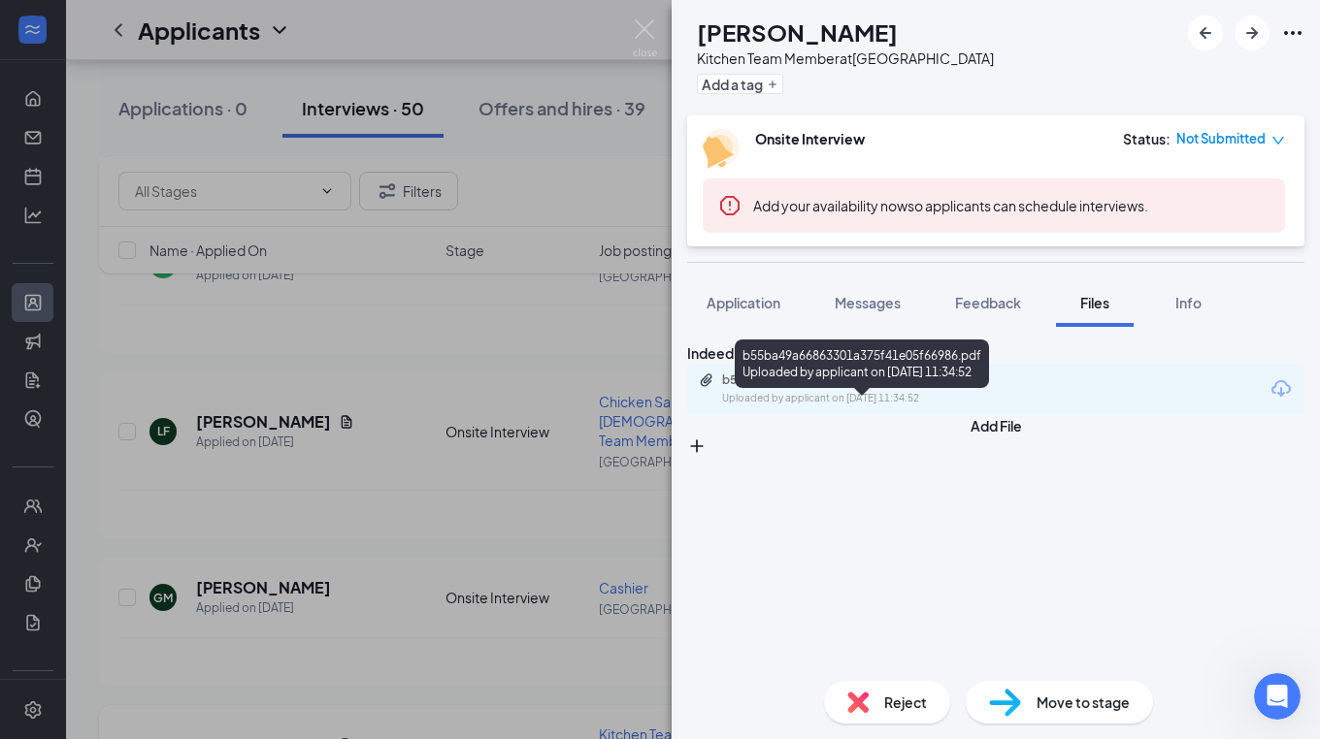
click at [980, 388] on div "b55ba49a66863301a375f41e05f66986.pdf" at bounding box center [858, 381] width 272 height 16
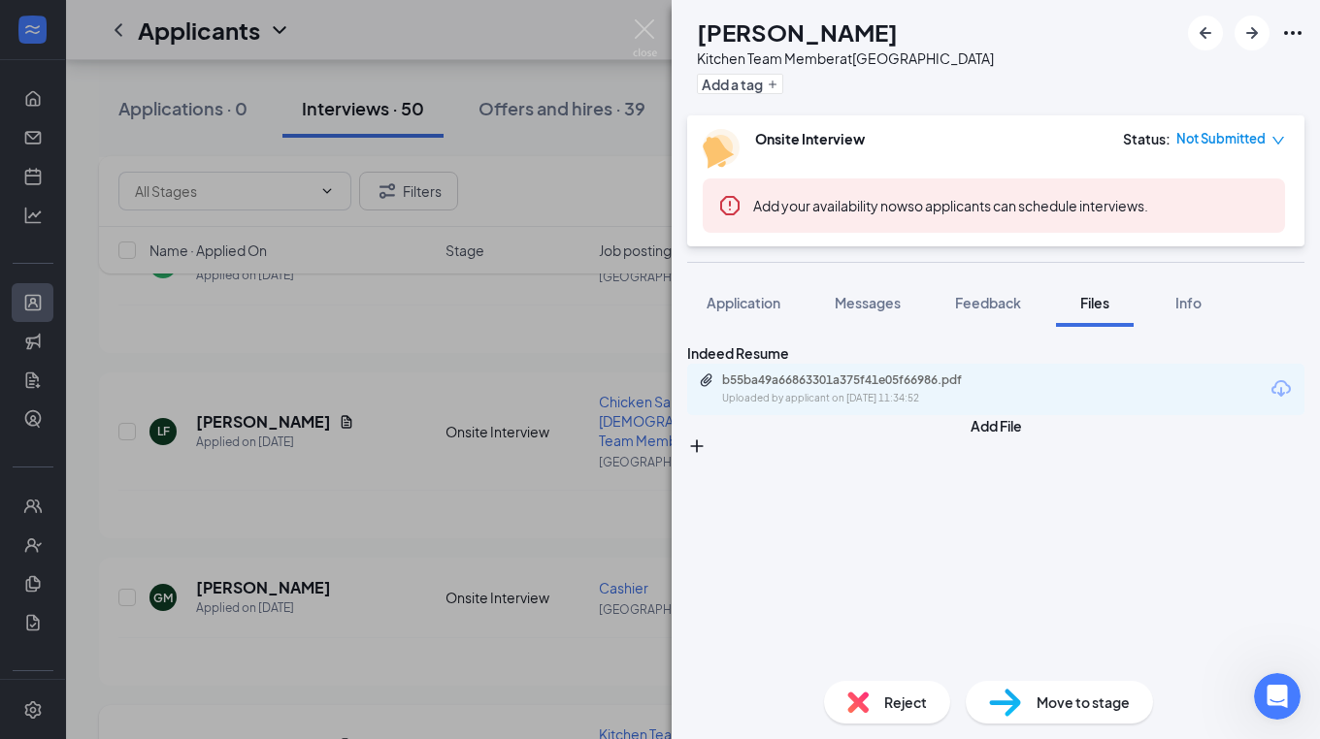
click at [914, 703] on span "Reject" at bounding box center [905, 702] width 43 height 21
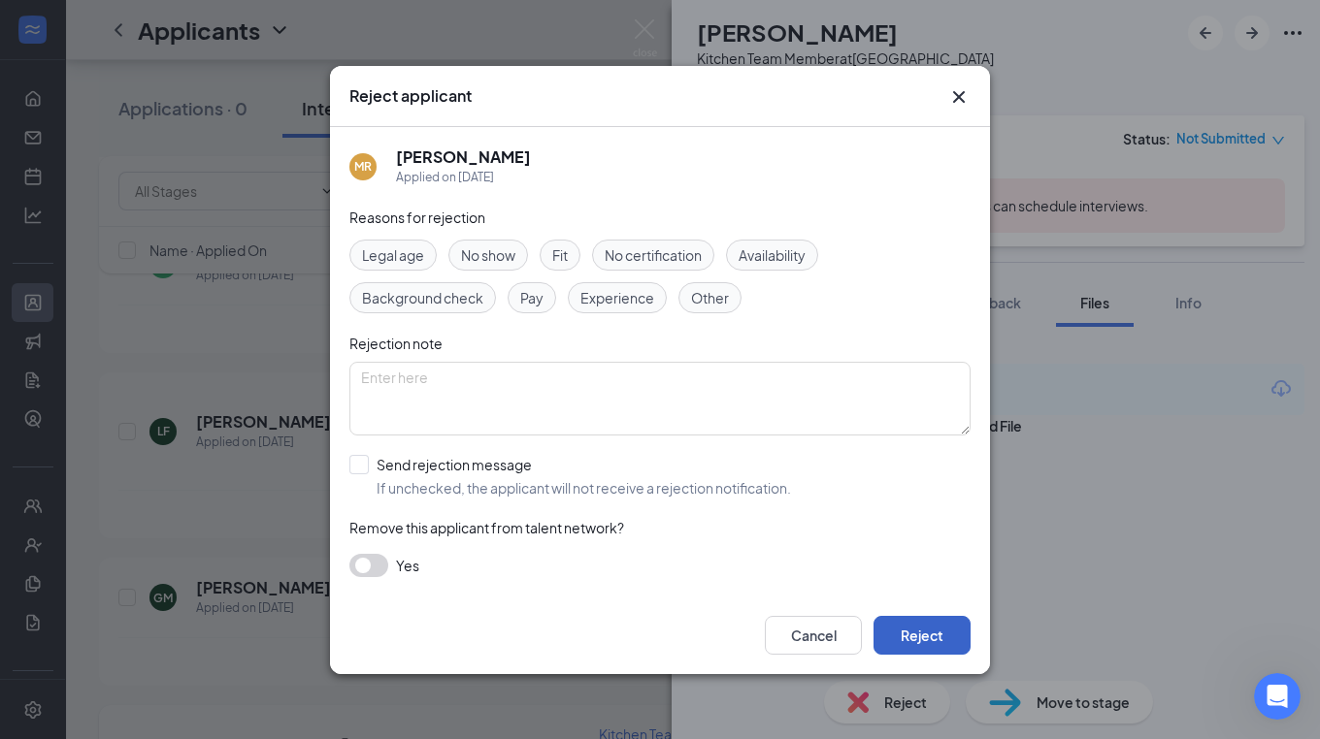
click at [941, 644] on button "Reject" at bounding box center [921, 635] width 97 height 39
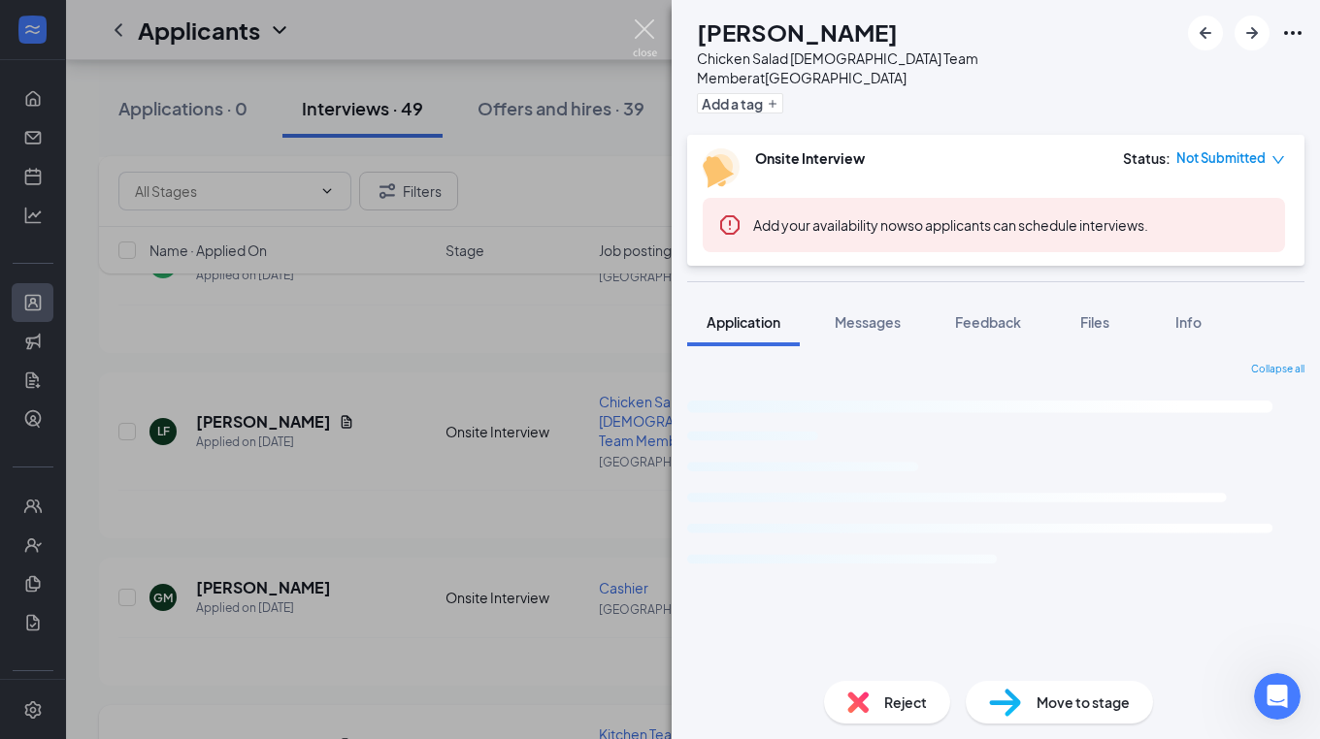
click at [646, 30] on img at bounding box center [645, 38] width 24 height 38
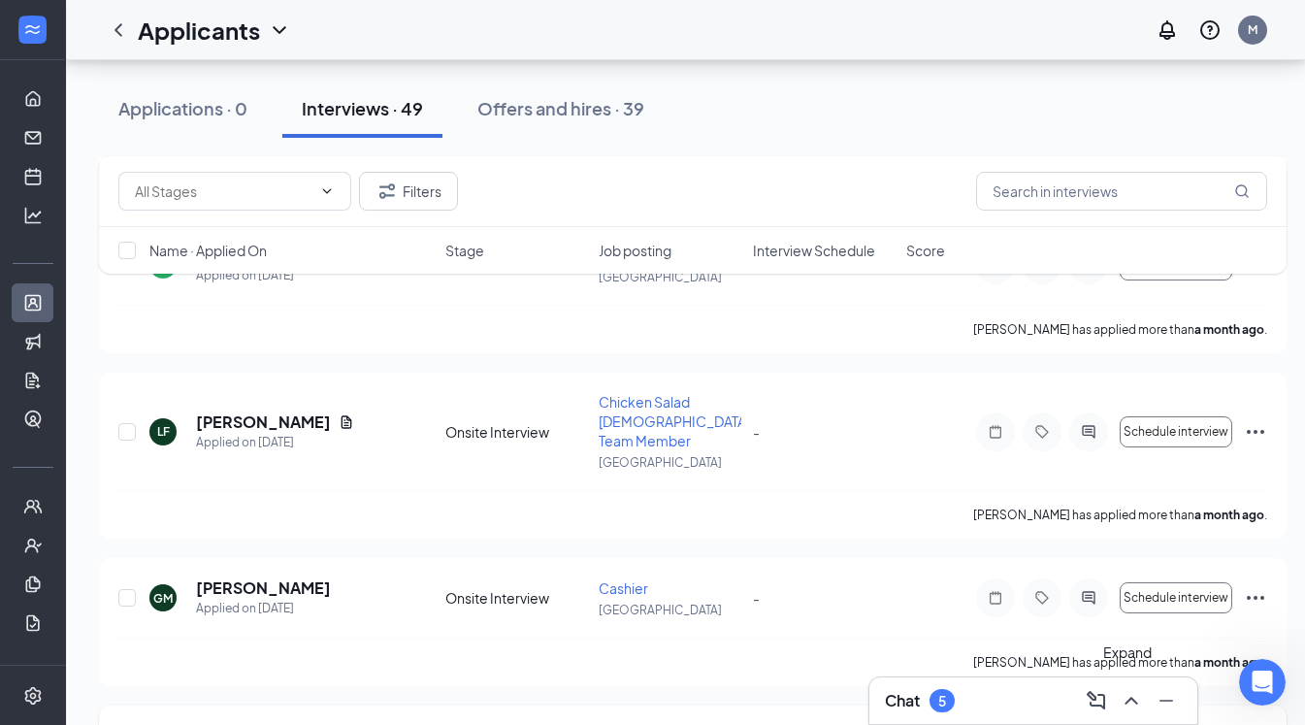
click at [1129, 697] on icon "ChevronUp" at bounding box center [1131, 700] width 23 height 23
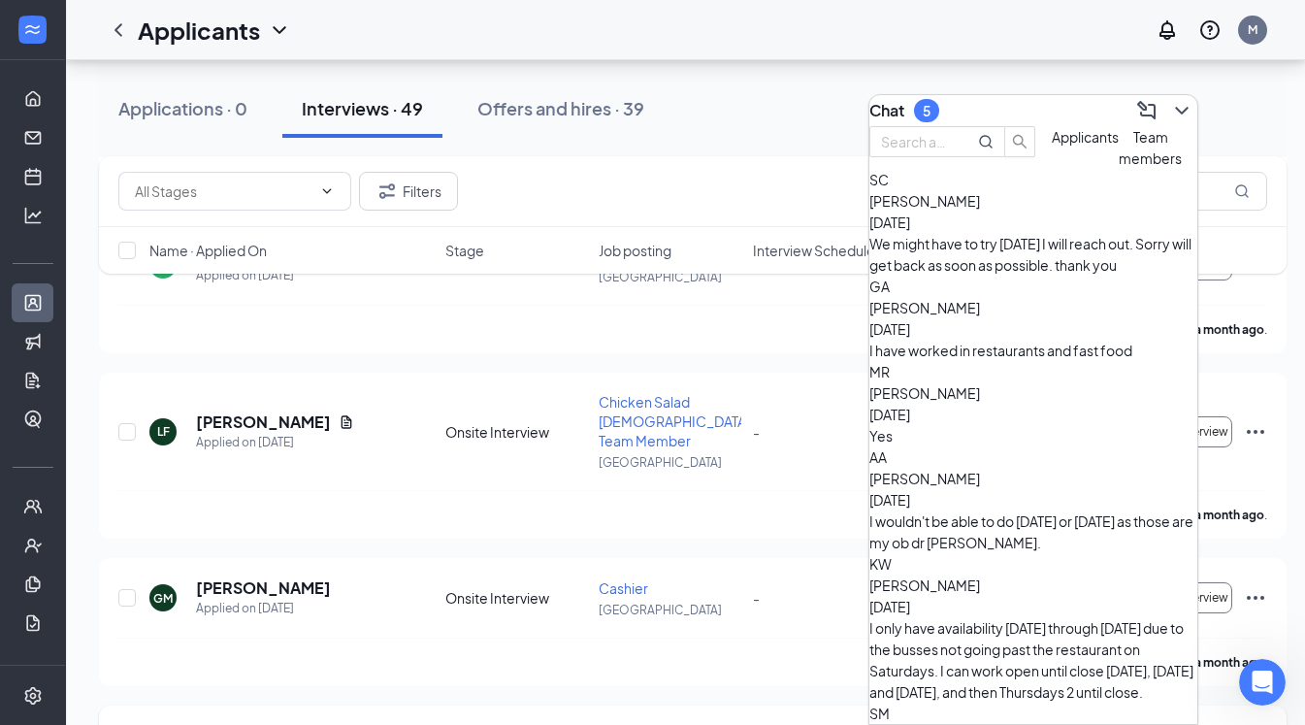
click at [1005, 276] on div "We might have to try [DATE] I will reach out. Sorry will get back as soon as po…" at bounding box center [1033, 254] width 328 height 43
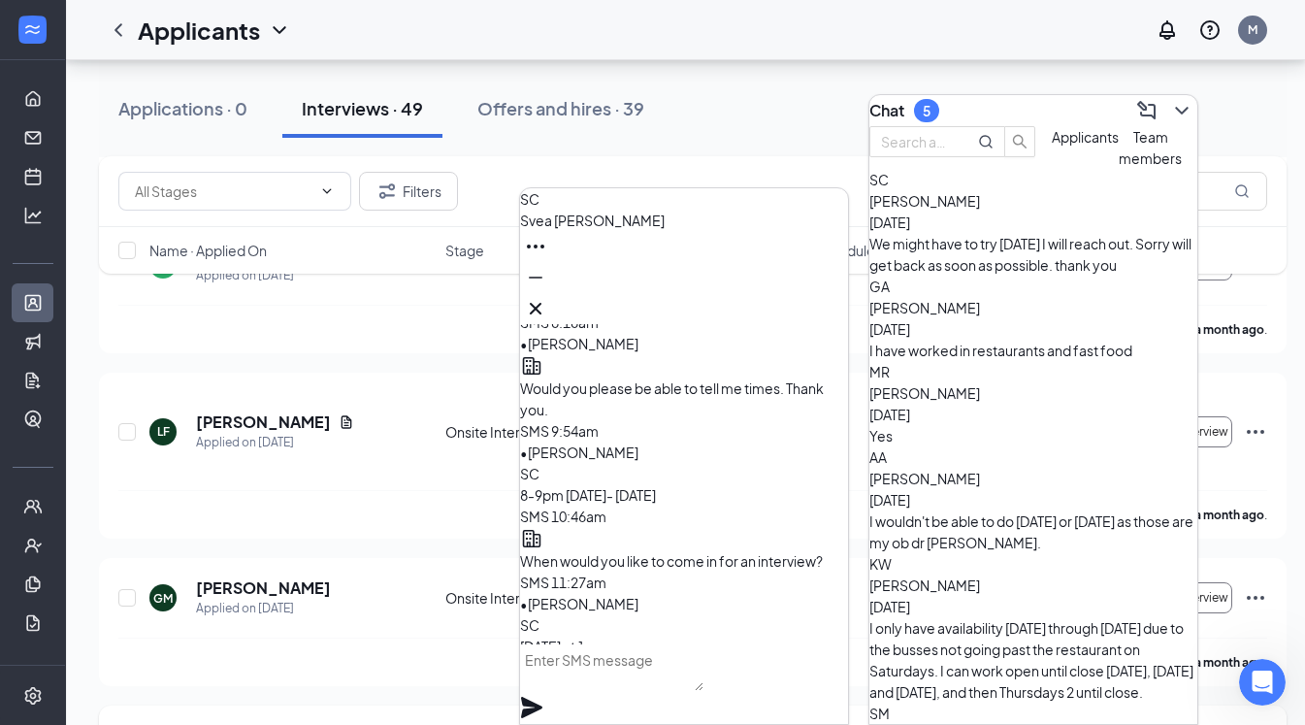
scroll to position [-193, 0]
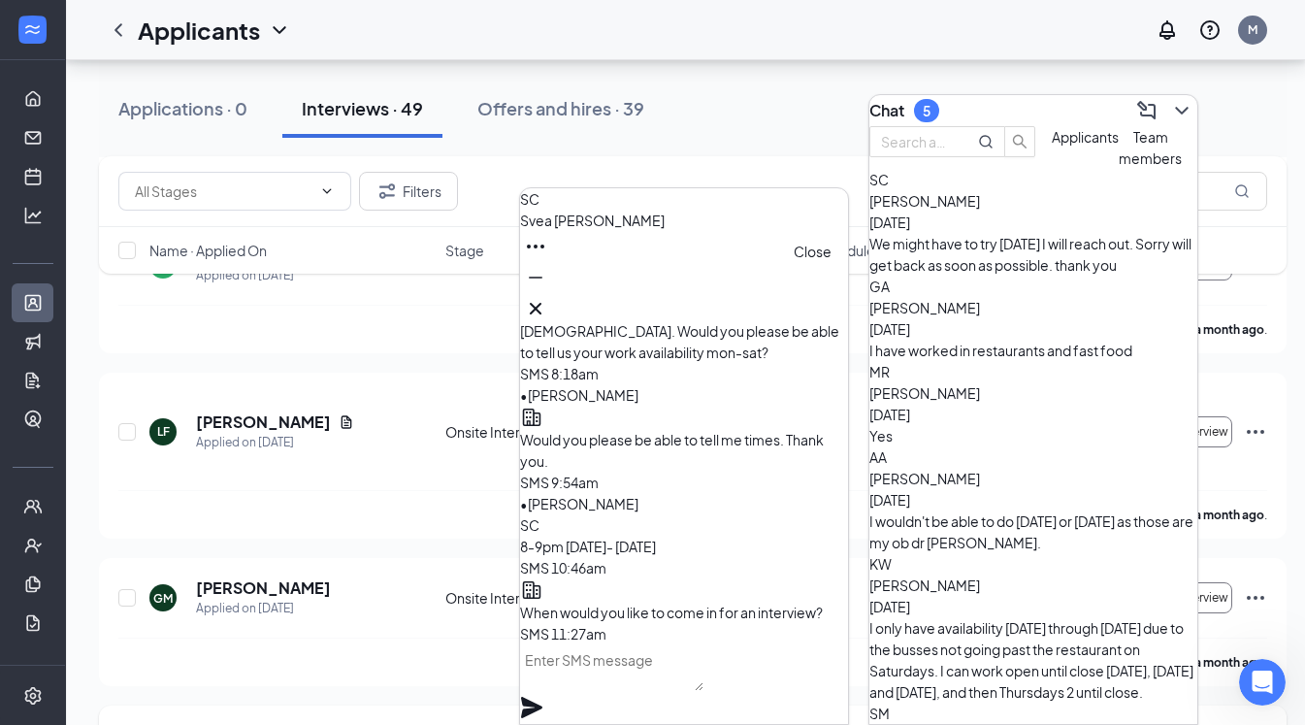
click at [547, 297] on icon "Cross" at bounding box center [535, 308] width 23 height 23
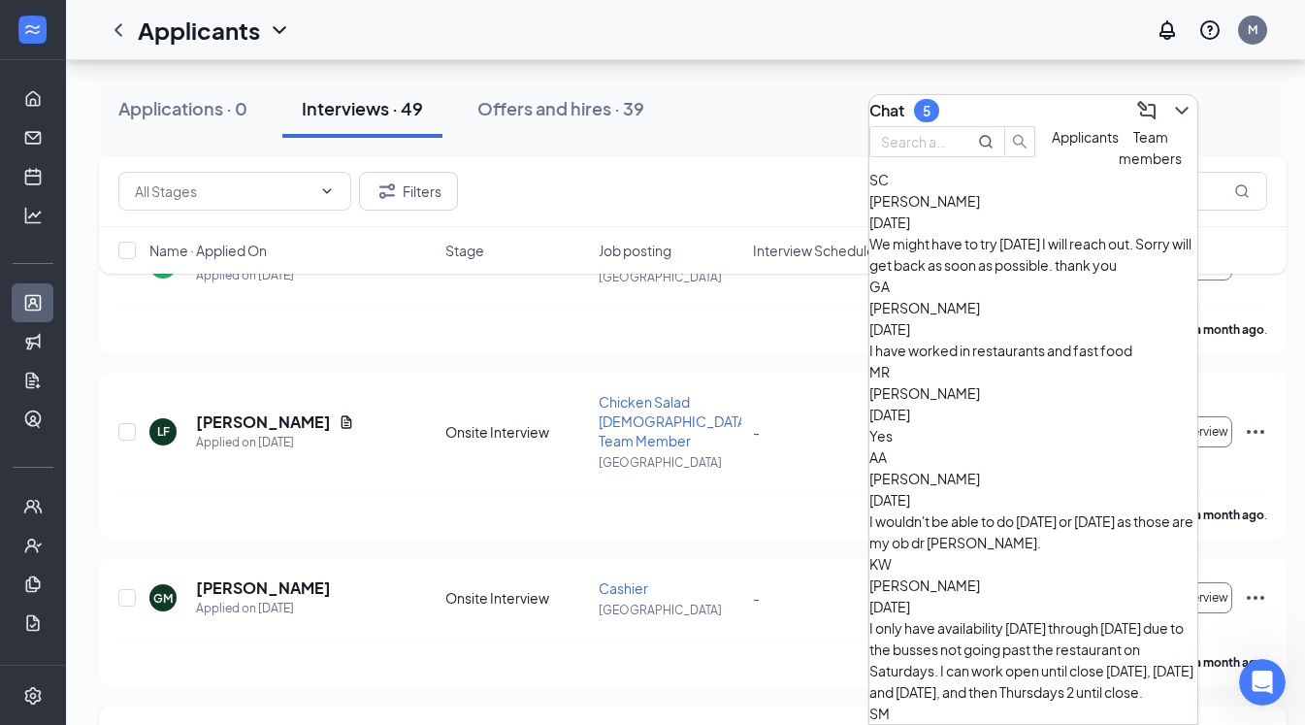
click at [983, 350] on div "I have worked in restaurants and fast food" at bounding box center [1033, 350] width 328 height 21
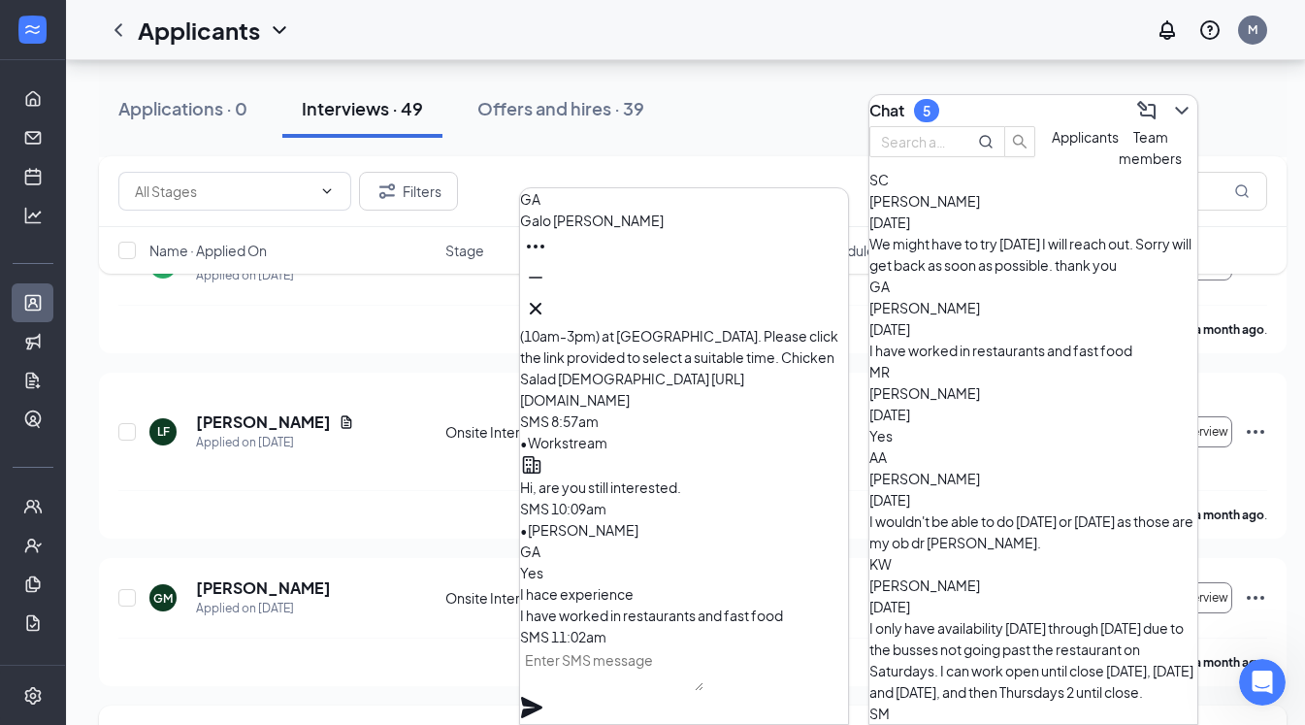
scroll to position [0, 0]
click at [541, 303] on icon "Cross" at bounding box center [536, 309] width 12 height 12
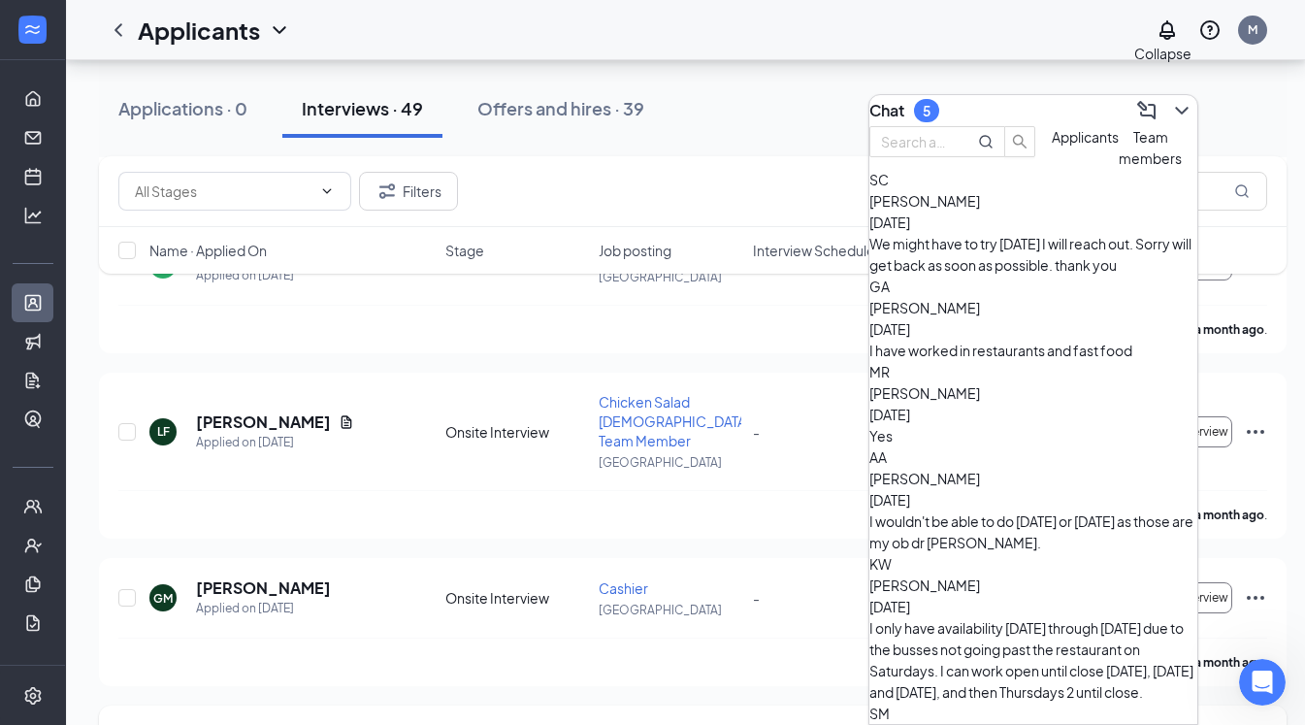
click at [1171, 99] on icon "ChevronDown" at bounding box center [1181, 110] width 23 height 23
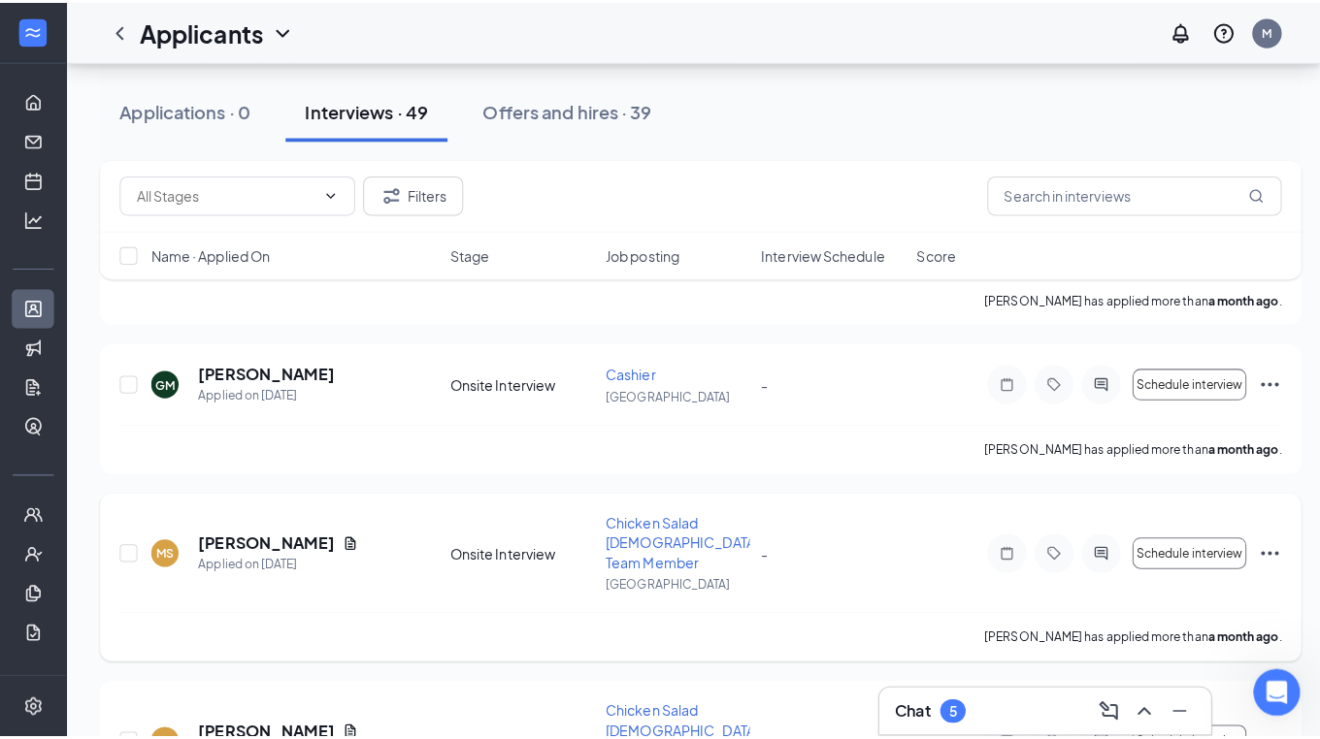
scroll to position [6121, 0]
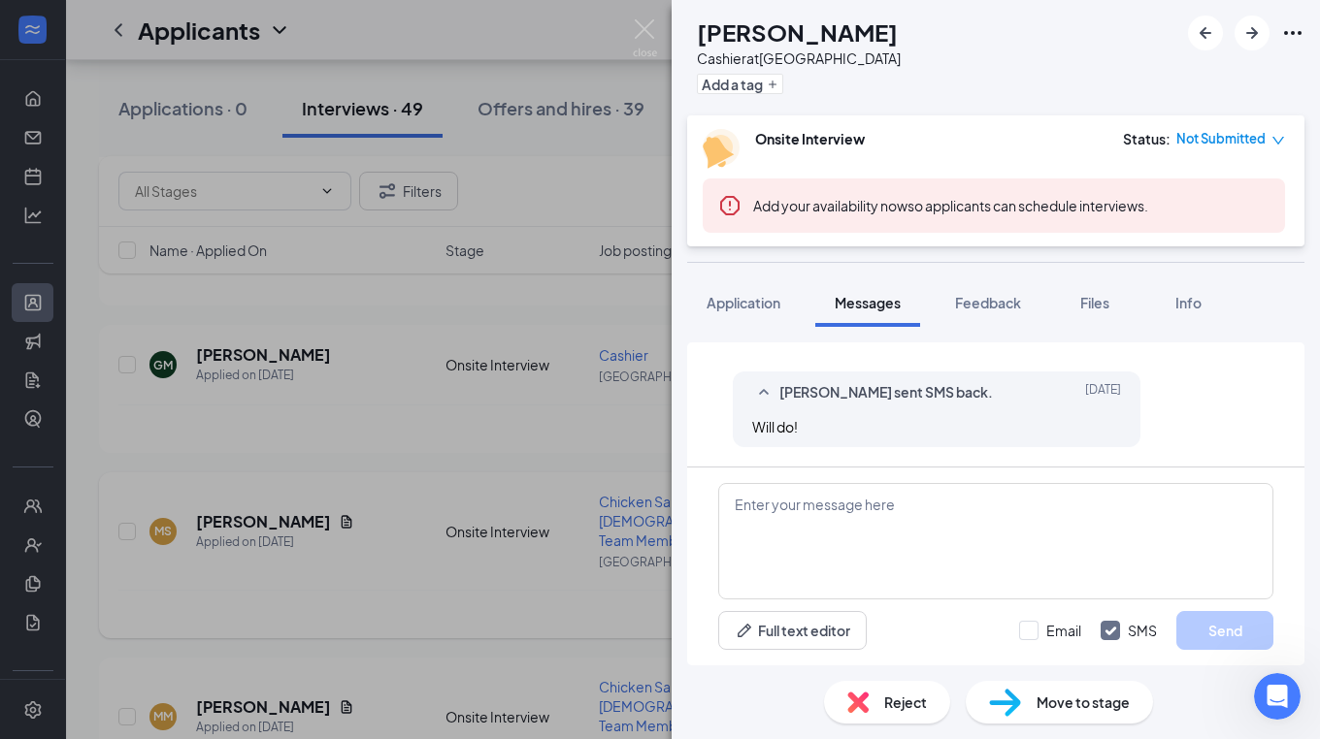
scroll to position [1015, 0]
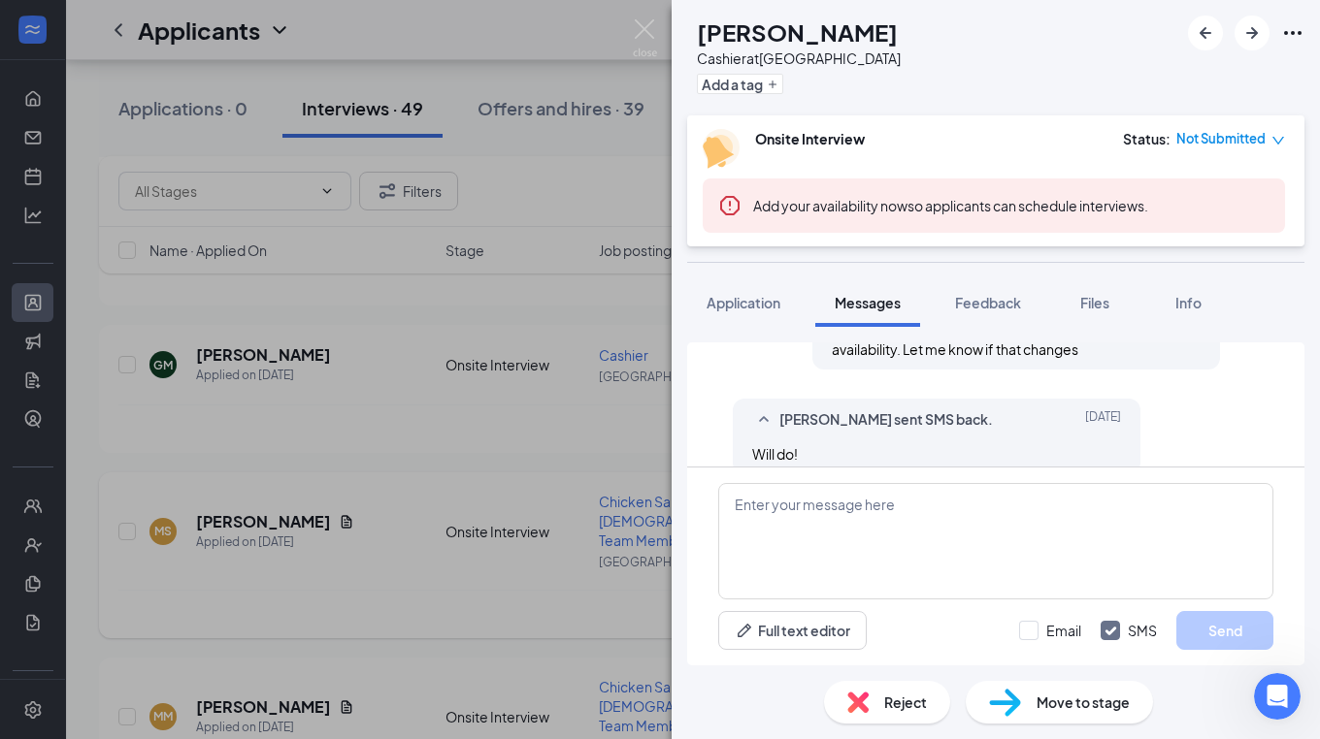
scroll to position [1054, 0]
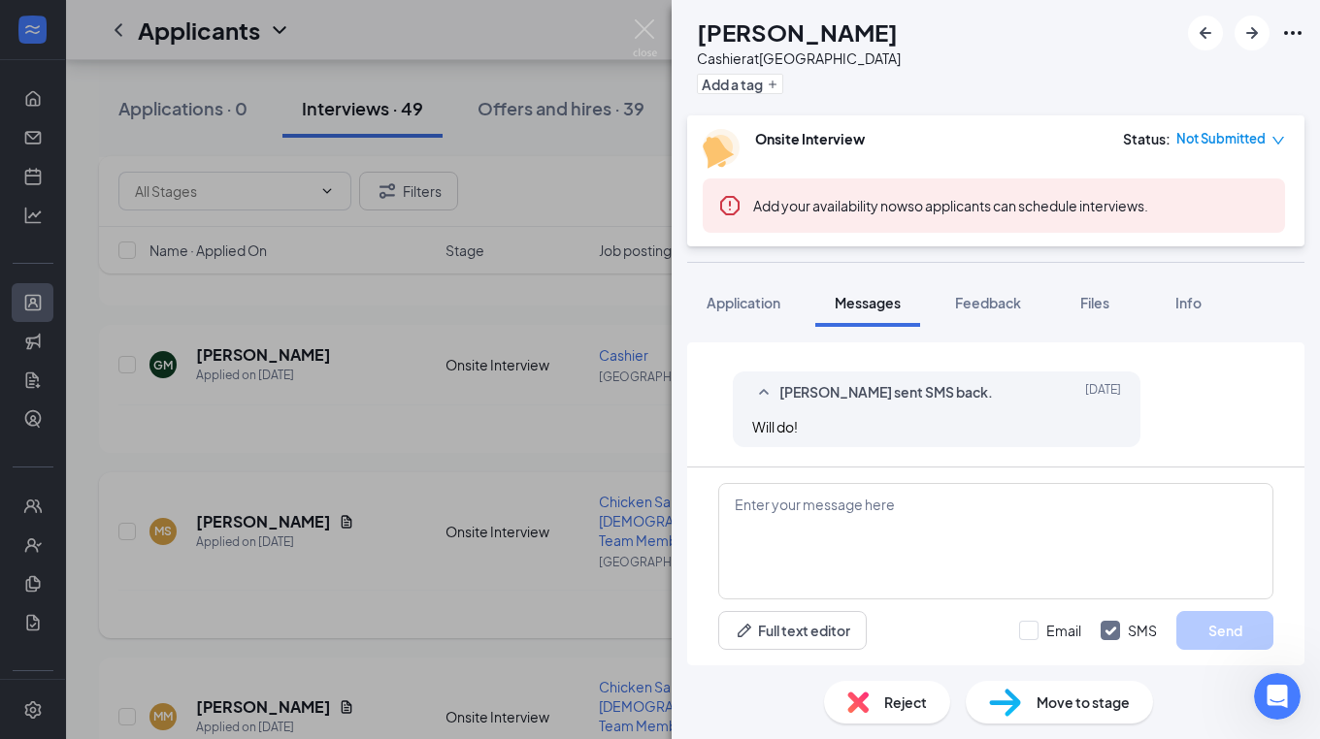
click at [914, 704] on span "Reject" at bounding box center [905, 702] width 43 height 21
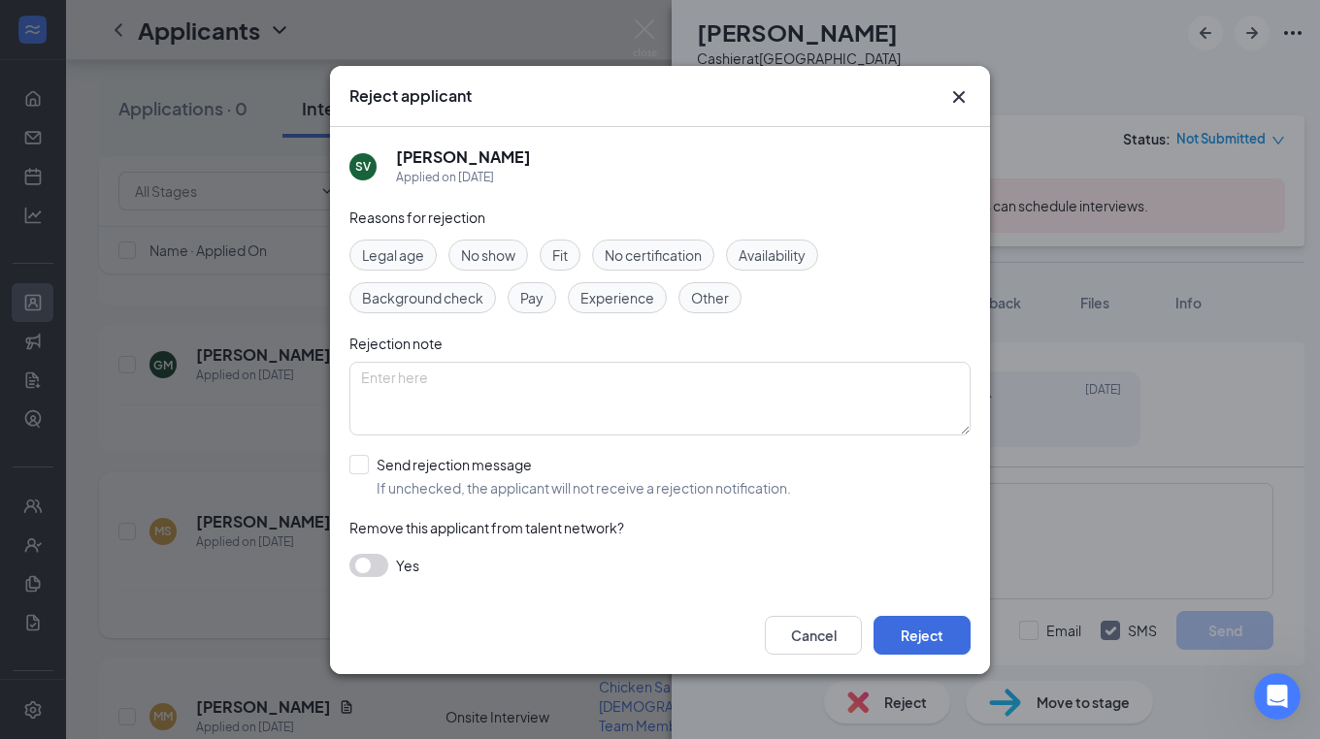
click at [764, 258] on span "Availability" at bounding box center [771, 255] width 67 height 21
click at [926, 643] on button "Reject" at bounding box center [921, 635] width 97 height 39
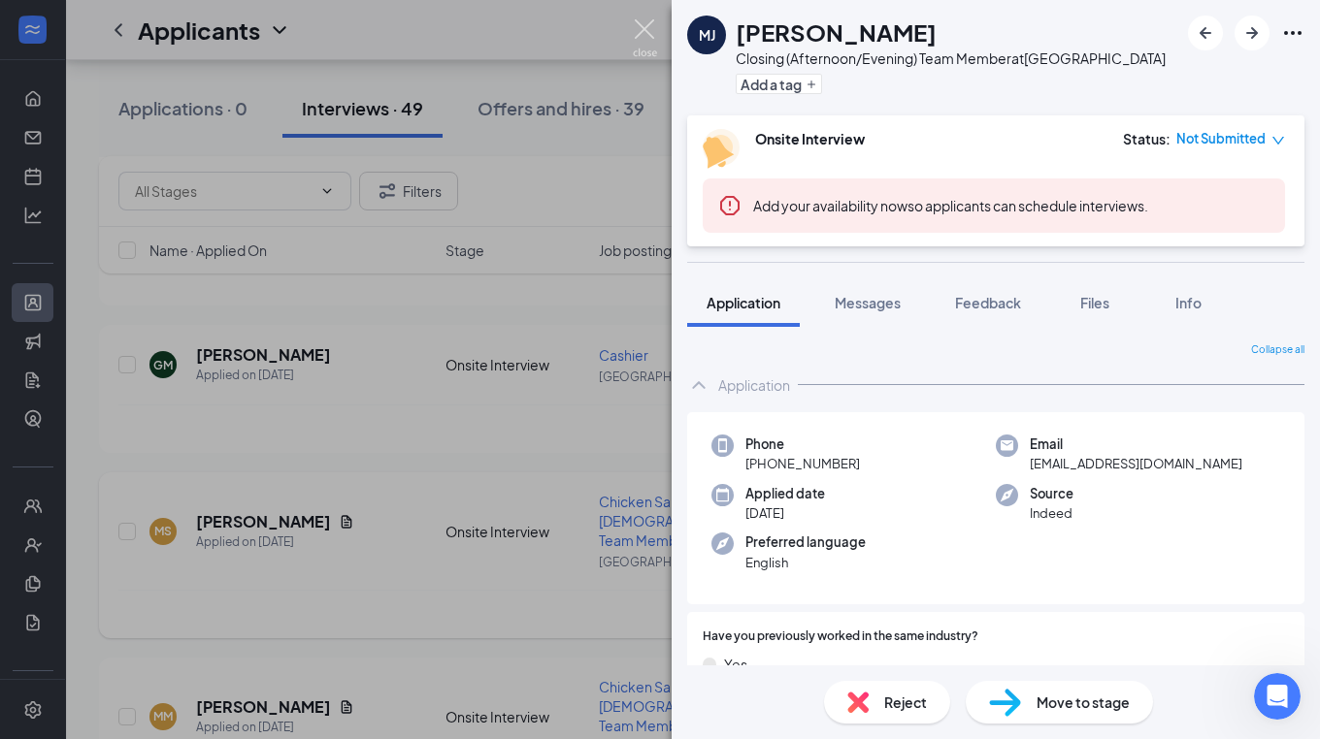
click at [647, 32] on img at bounding box center [645, 38] width 24 height 38
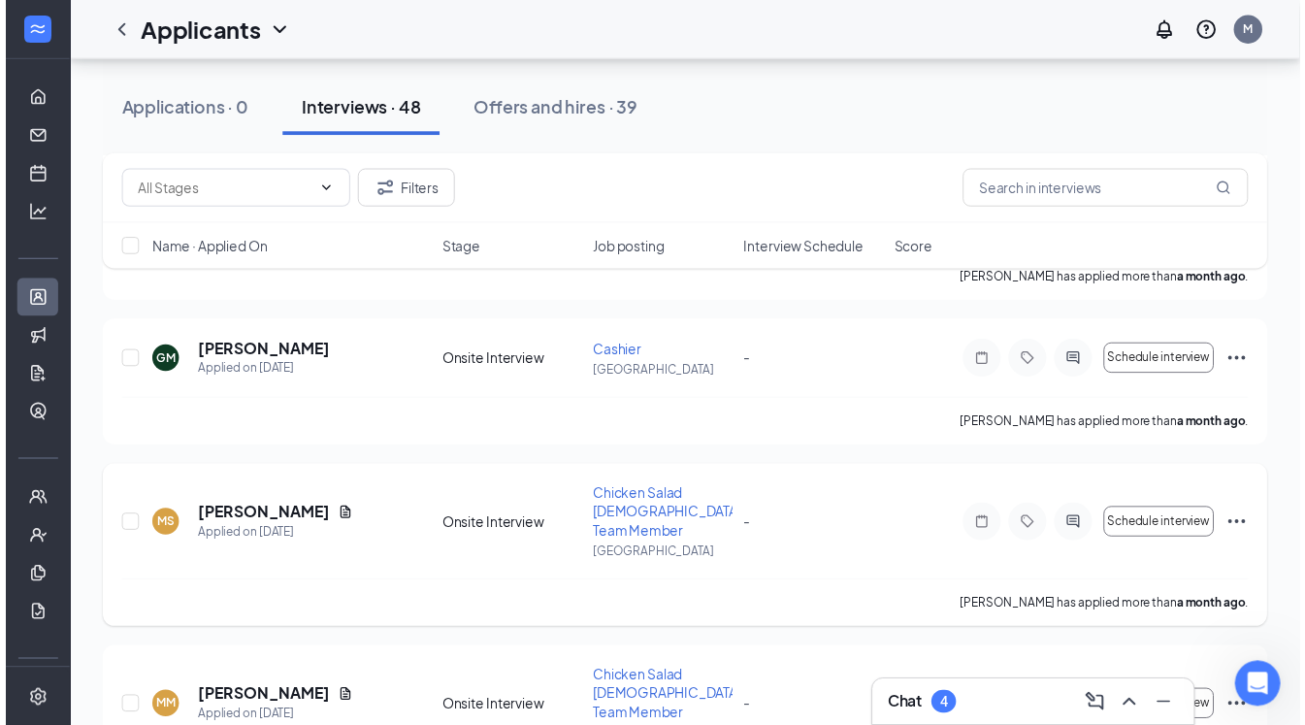
scroll to position [6412, 0]
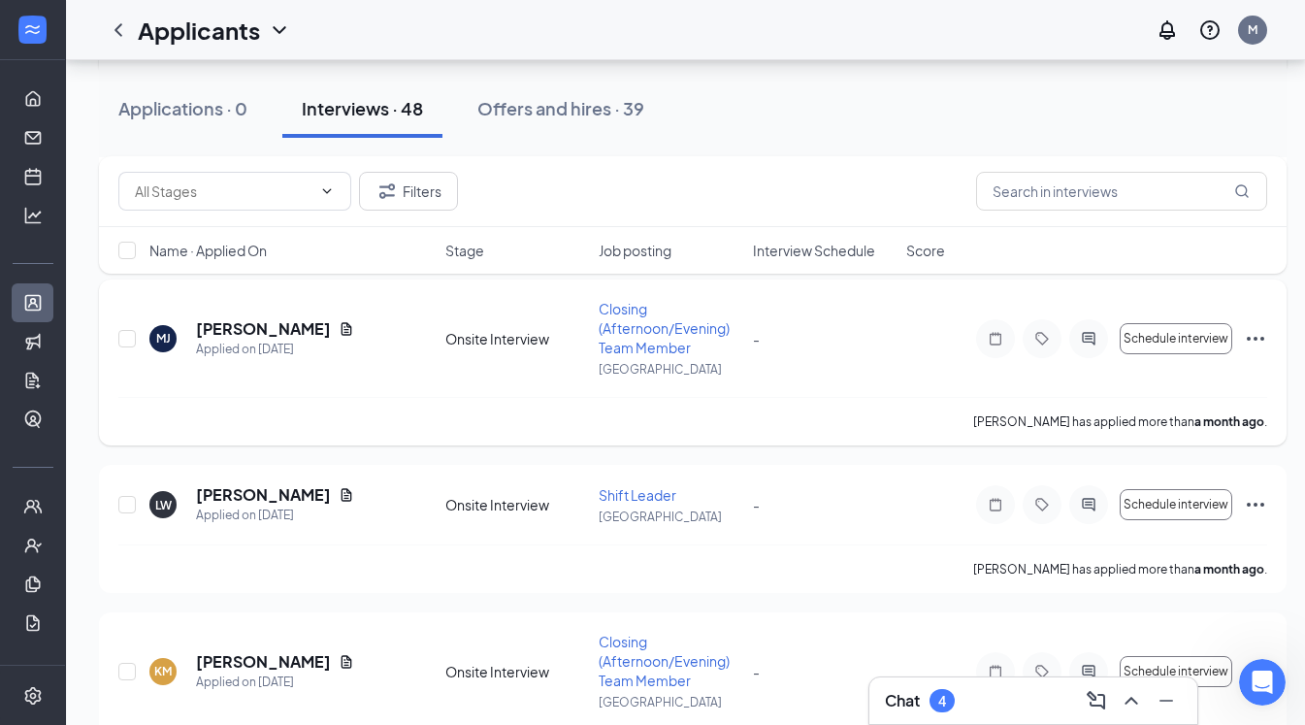
scroll to position [6682, 0]
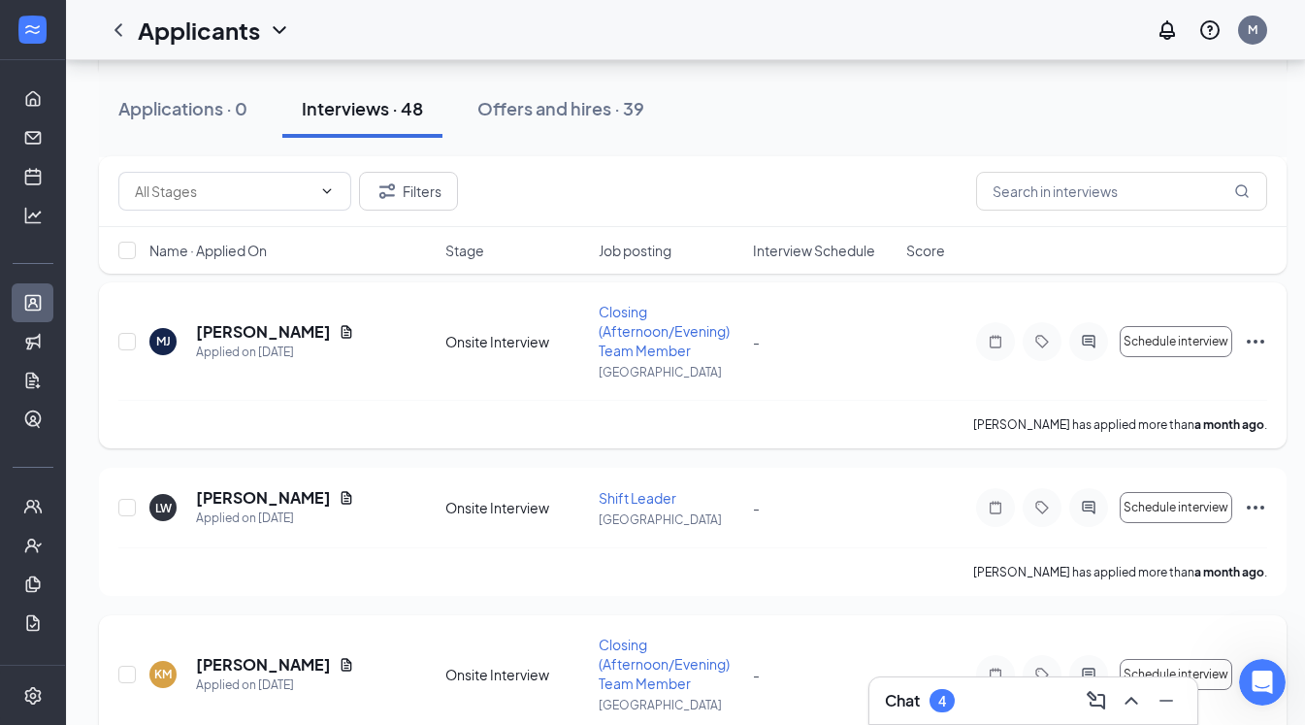
click at [1254, 663] on icon "Ellipses" at bounding box center [1255, 674] width 23 height 23
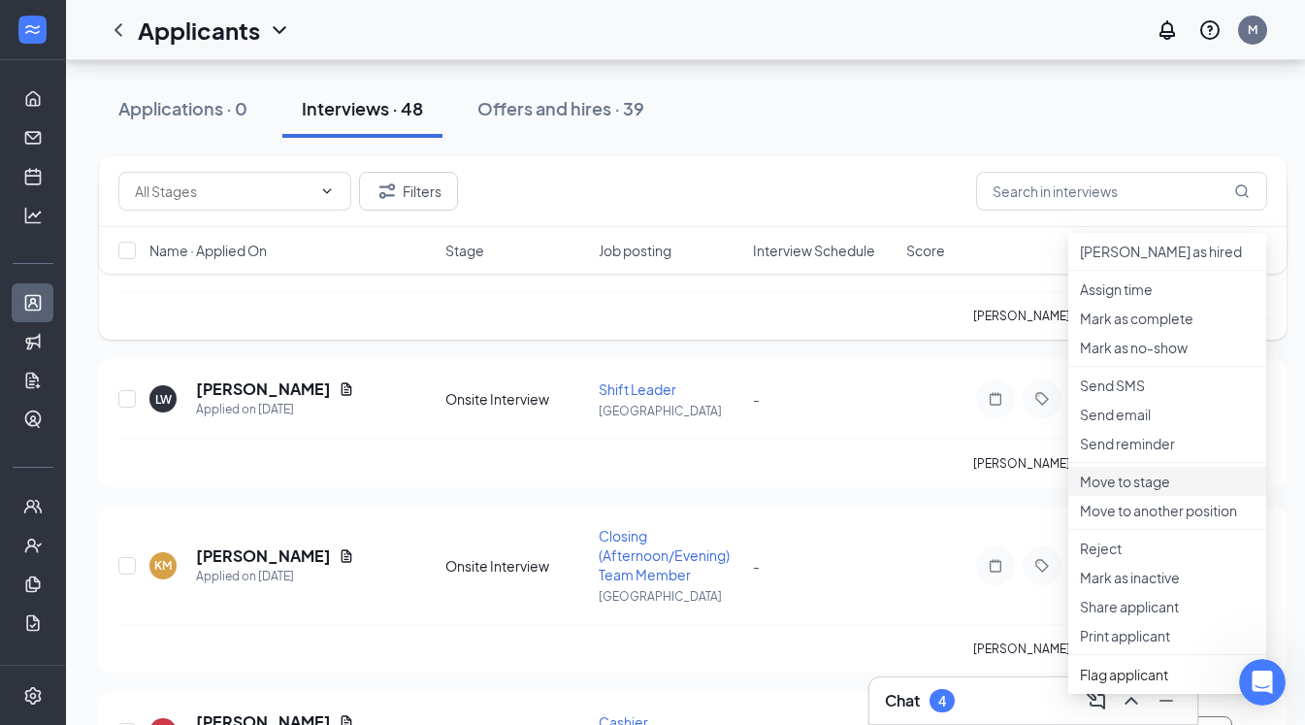
scroll to position [6793, 0]
click at [1098, 556] on p "Reject" at bounding box center [1167, 546] width 175 height 19
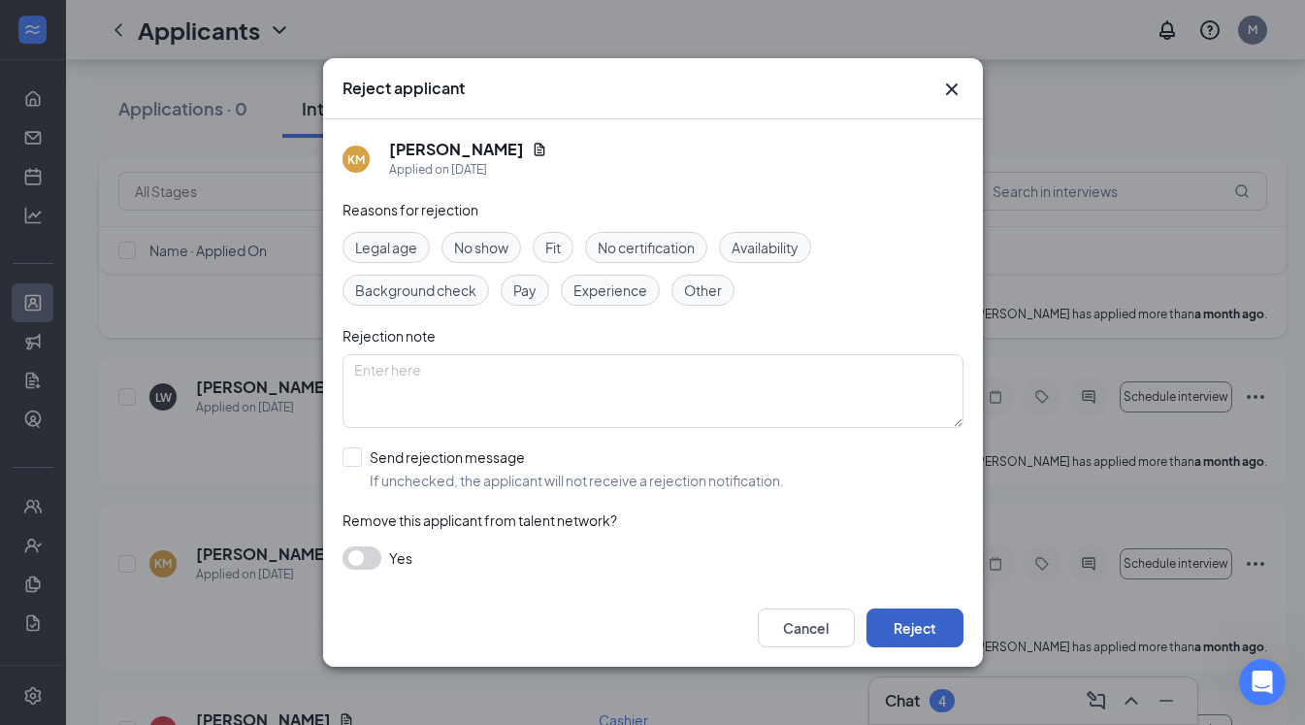
click at [907, 631] on button "Reject" at bounding box center [915, 627] width 97 height 39
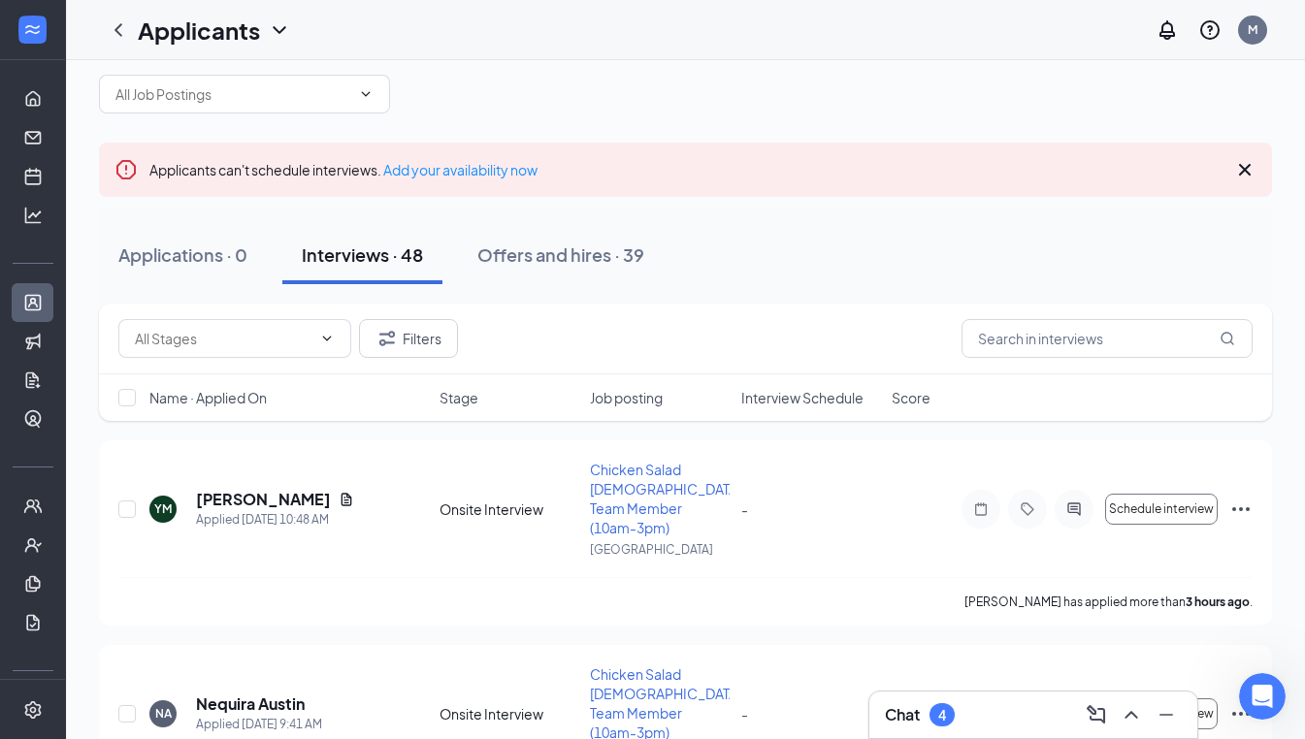
scroll to position [0, 0]
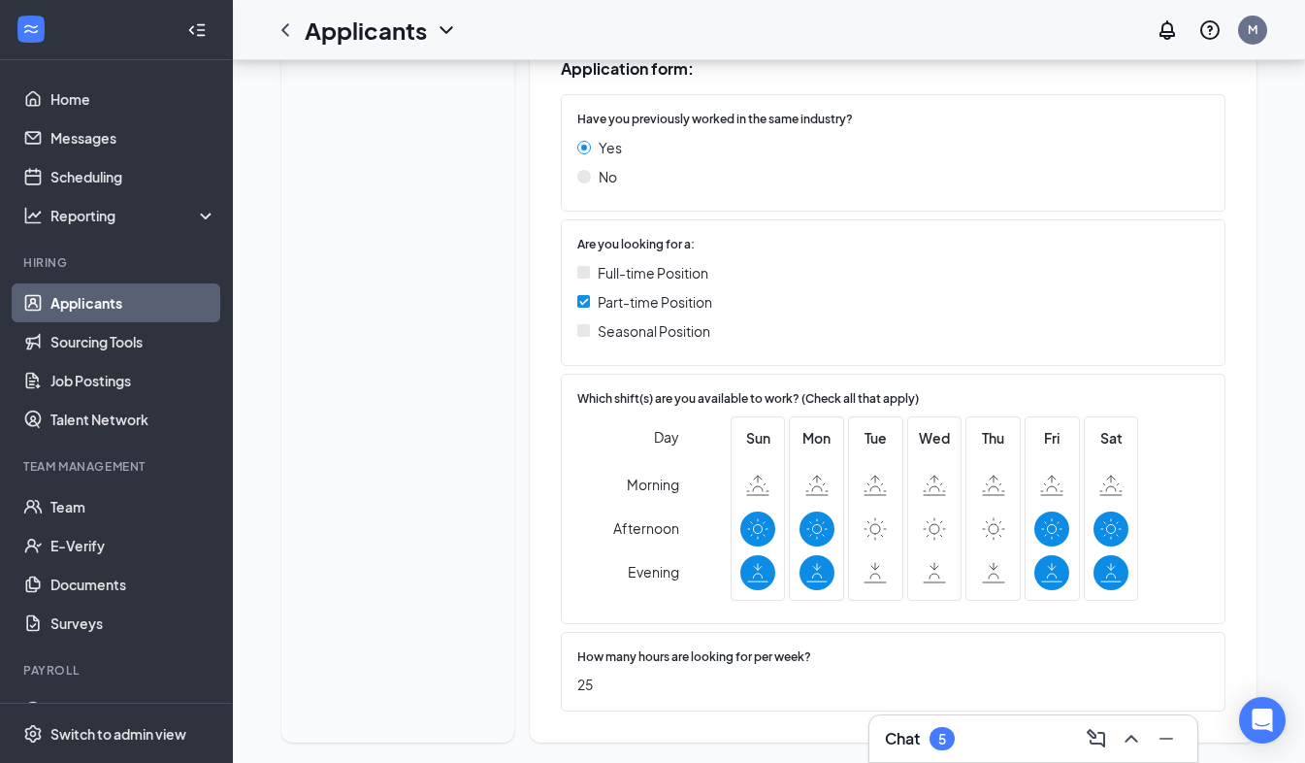
scroll to position [704, 0]
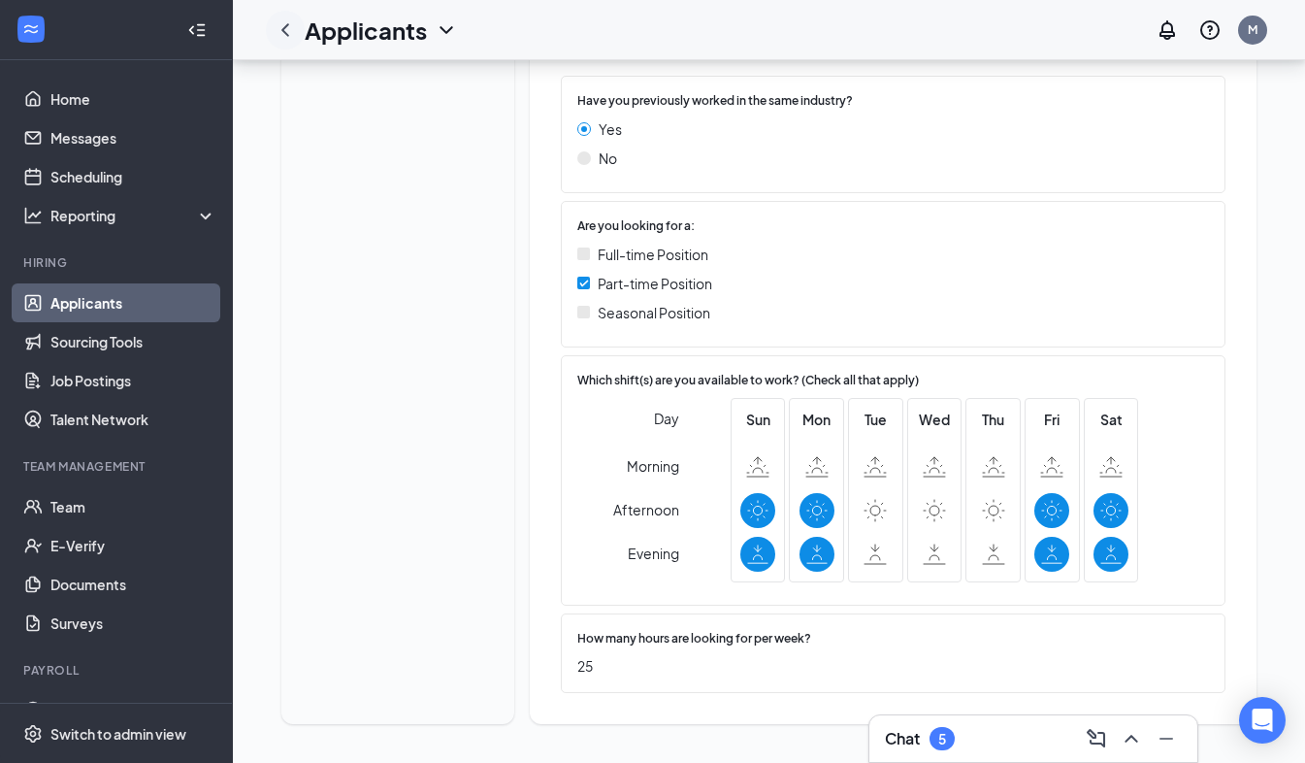
click at [286, 29] on icon "ChevronLeft" at bounding box center [285, 29] width 23 height 23
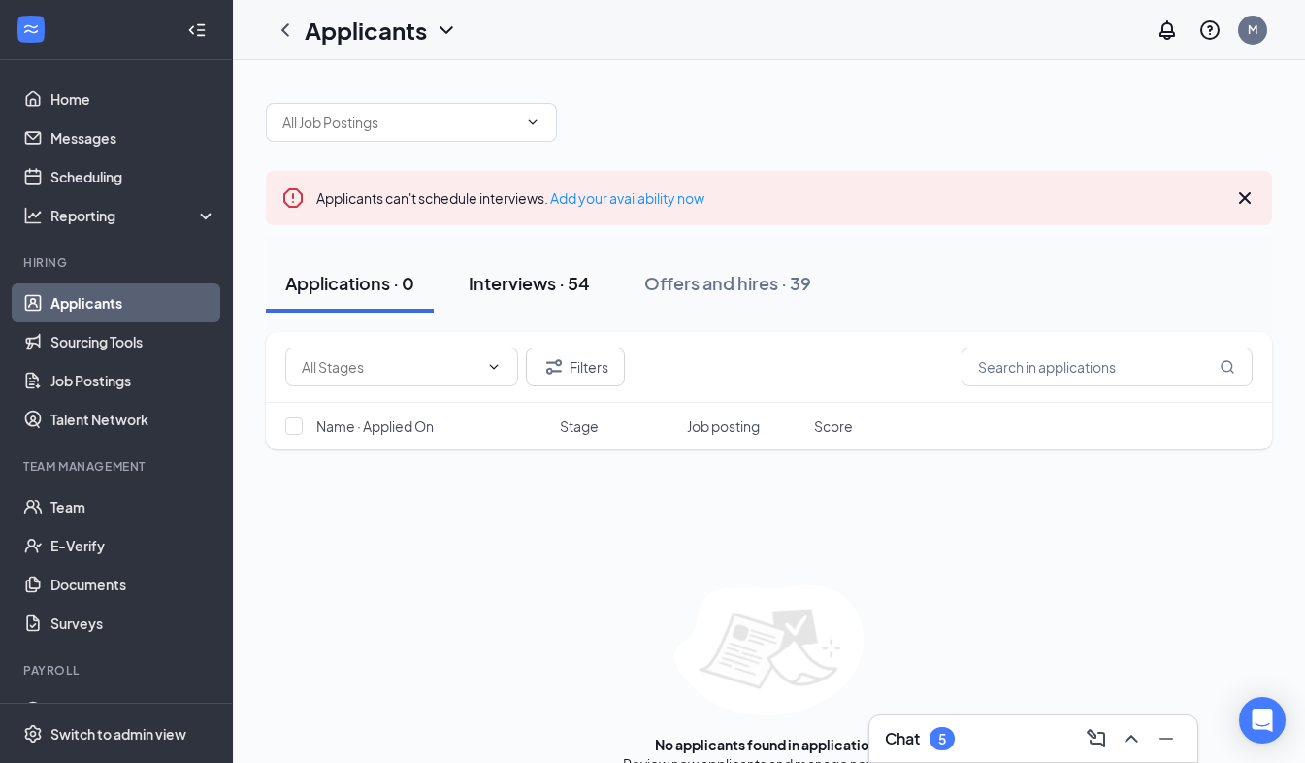
click at [546, 288] on div "Interviews · 54" at bounding box center [529, 283] width 121 height 24
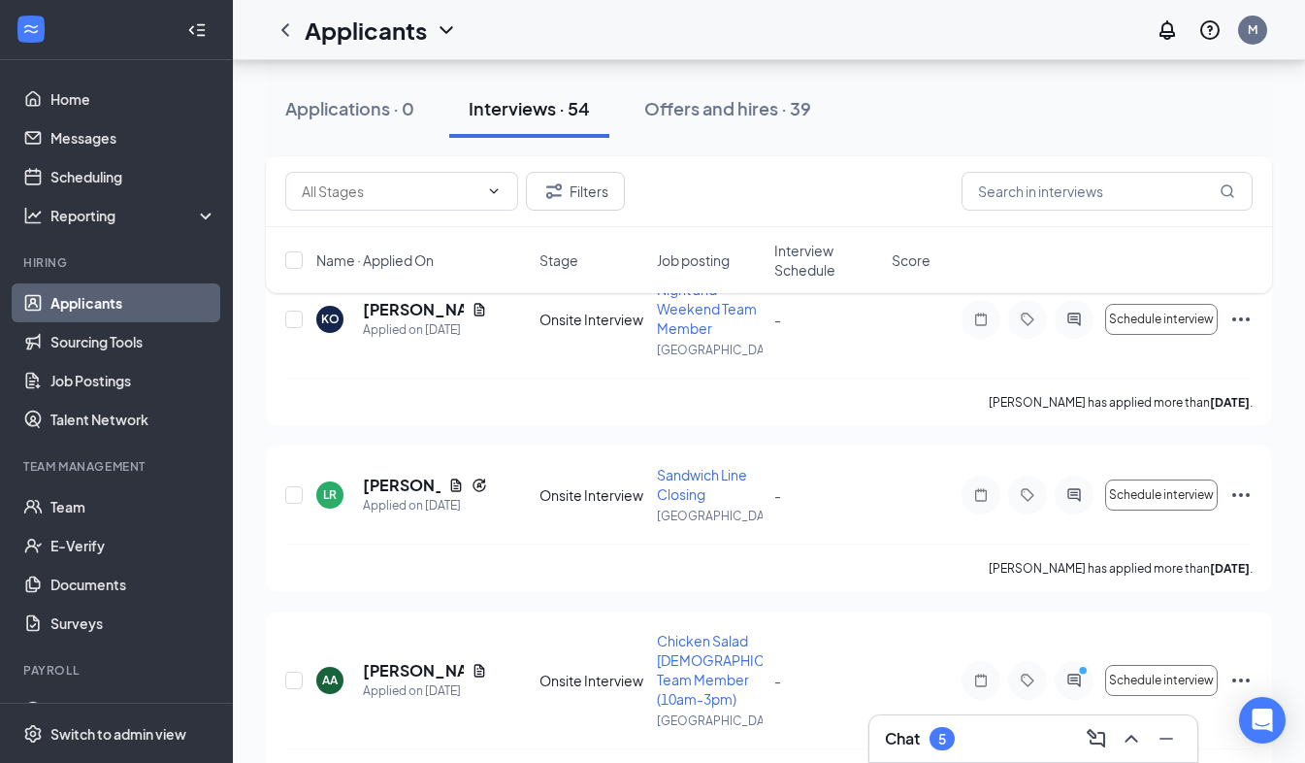
scroll to position [1841, 0]
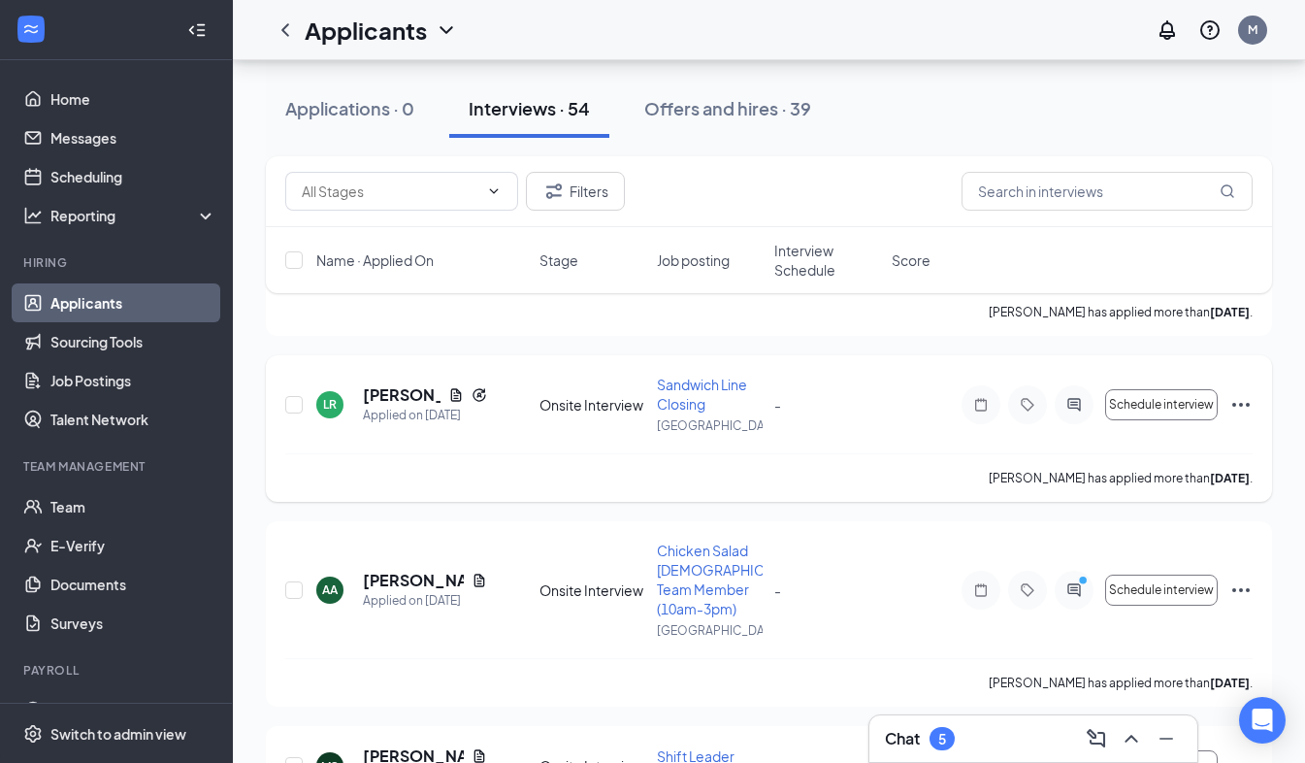
click at [1250, 405] on icon "Ellipses" at bounding box center [1240, 404] width 23 height 23
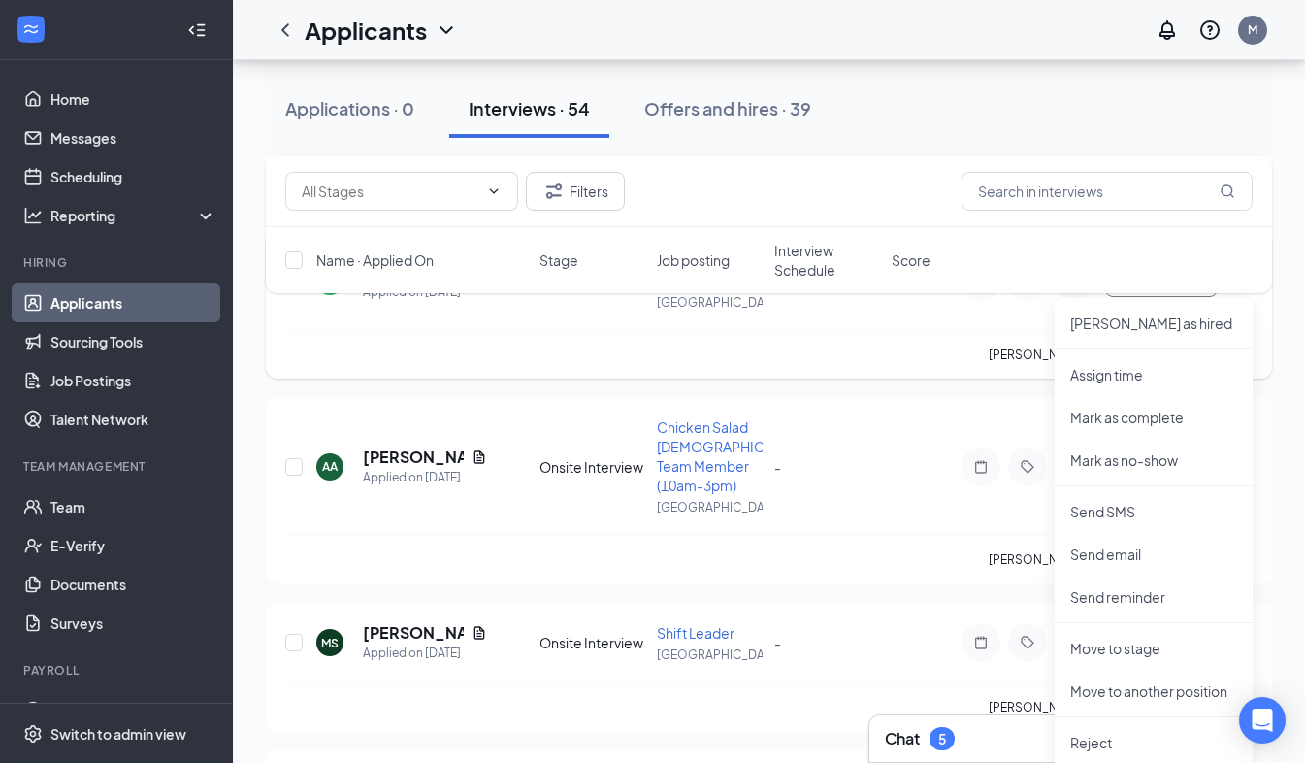
scroll to position [2008, 0]
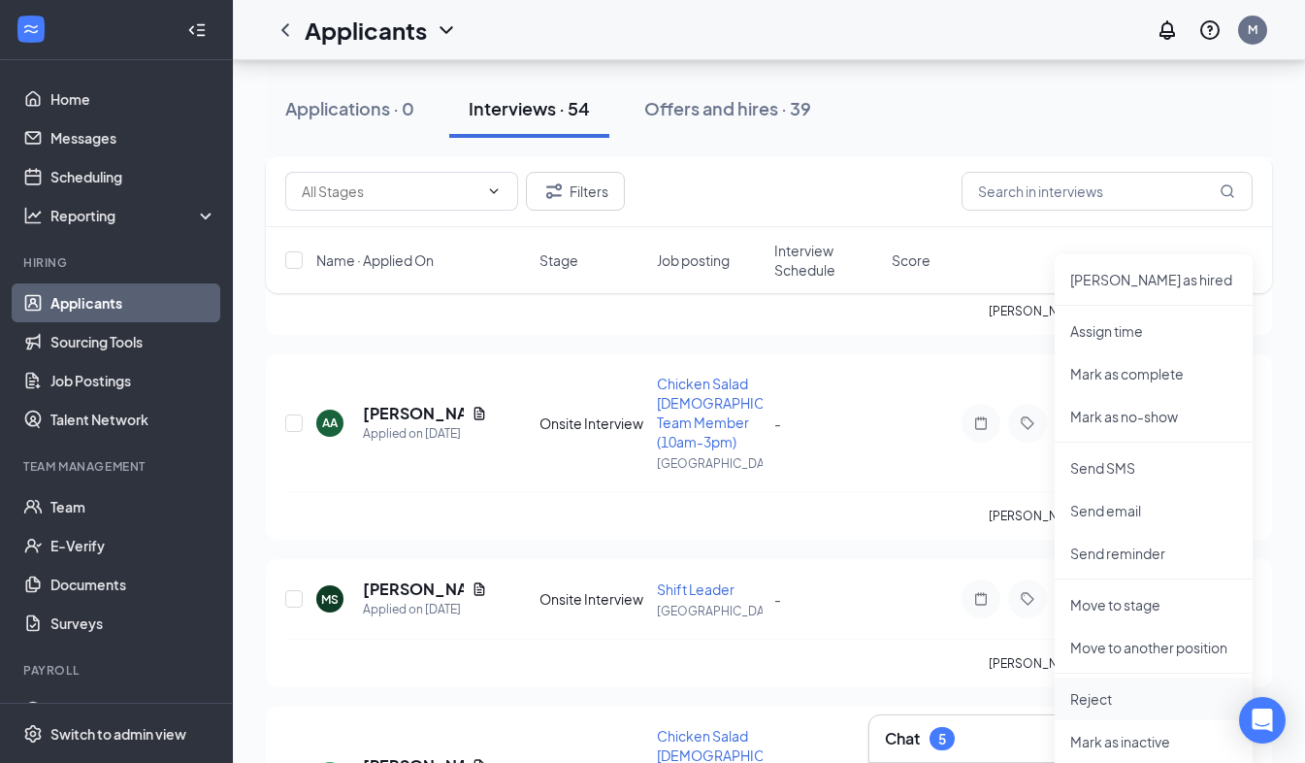
click at [1098, 693] on p "Reject" at bounding box center [1153, 698] width 167 height 19
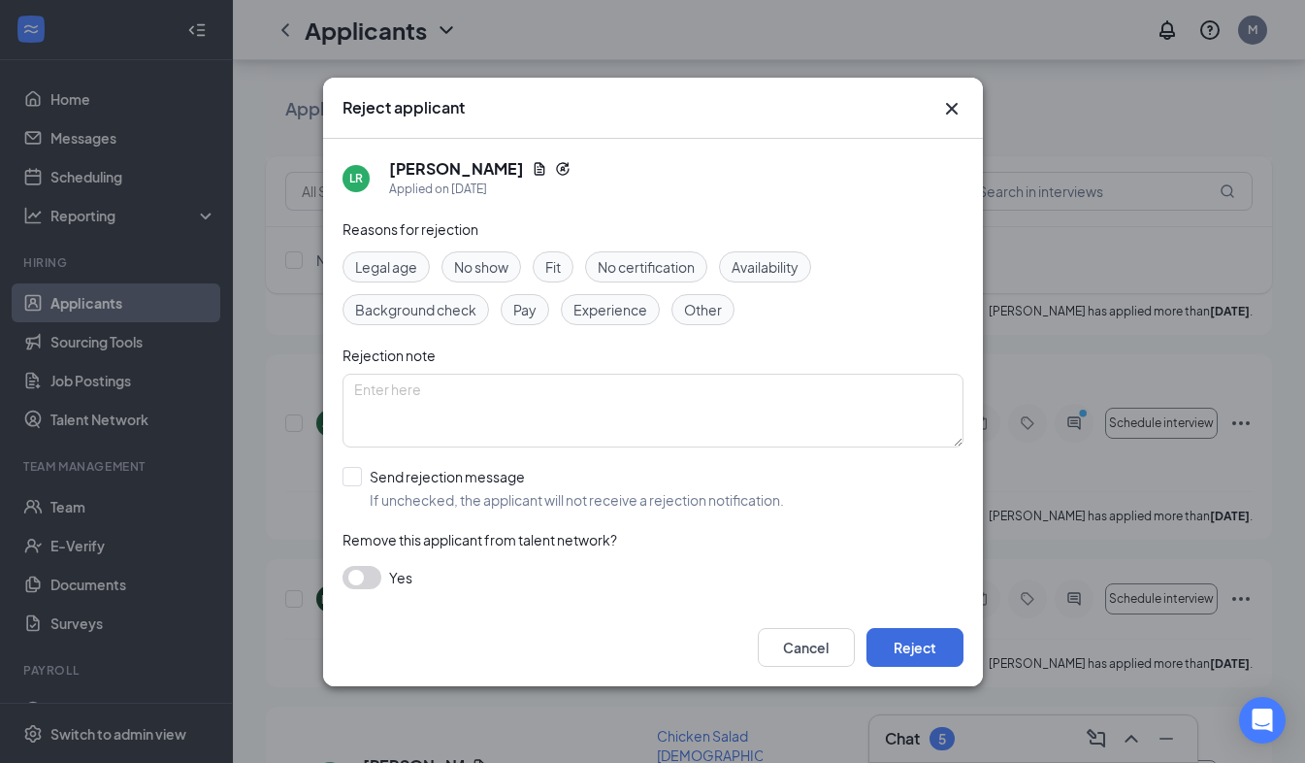
click at [789, 270] on span "Availability" at bounding box center [765, 266] width 67 height 21
click at [921, 635] on button "Reject" at bounding box center [915, 647] width 97 height 39
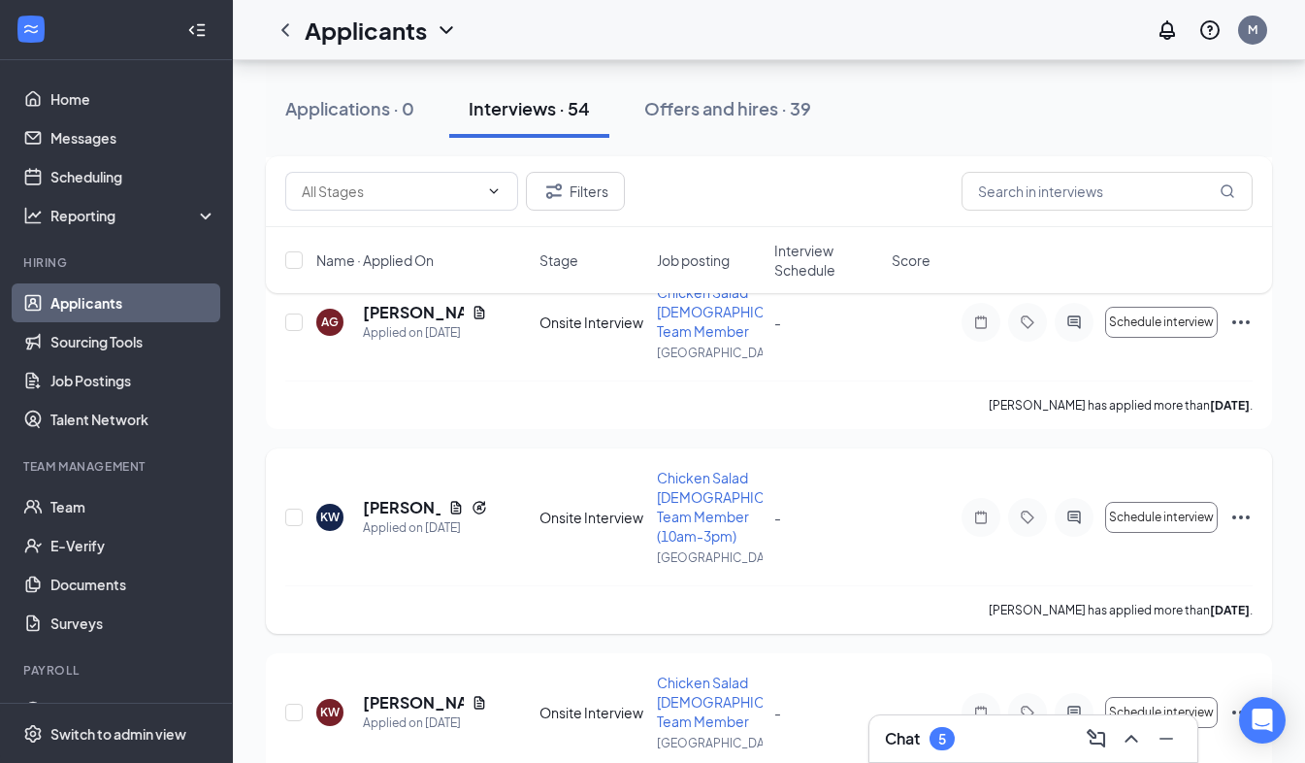
scroll to position [2678, 0]
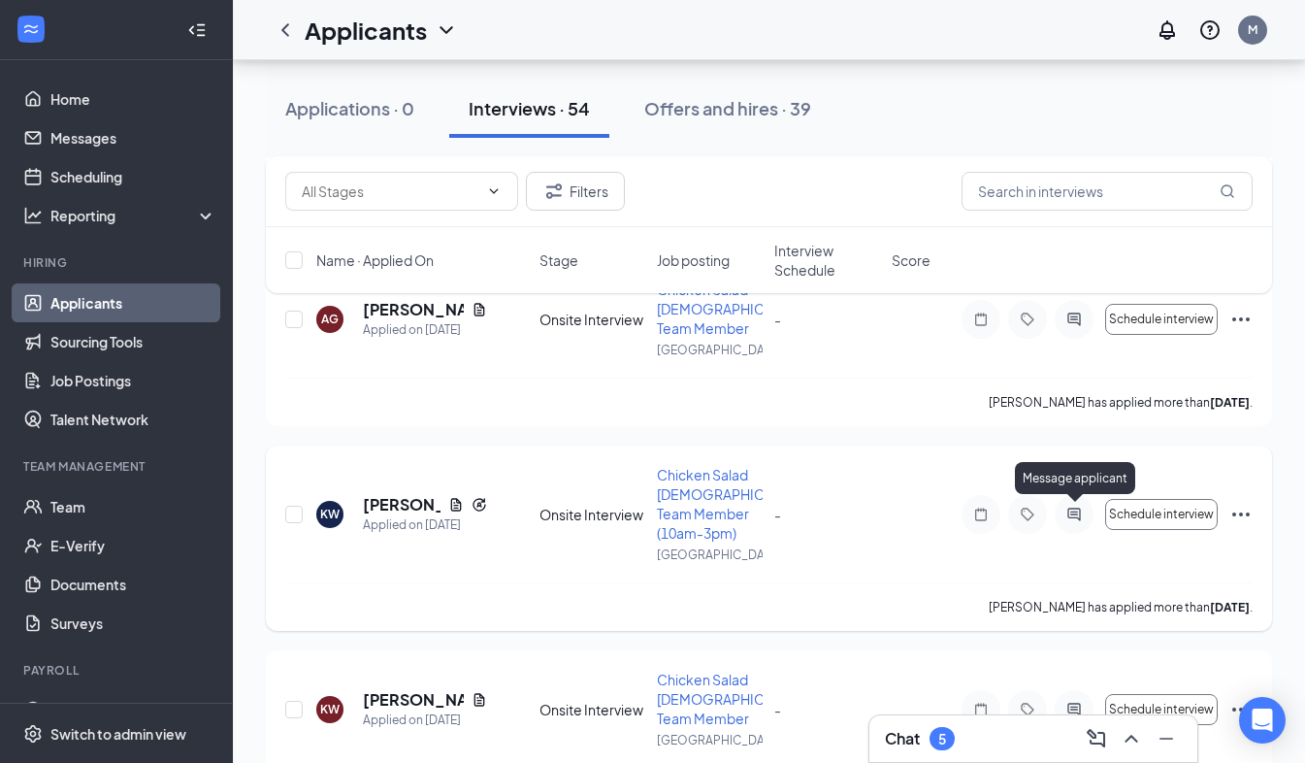
click at [1076, 515] on icon "ActiveChat" at bounding box center [1074, 515] width 23 height 16
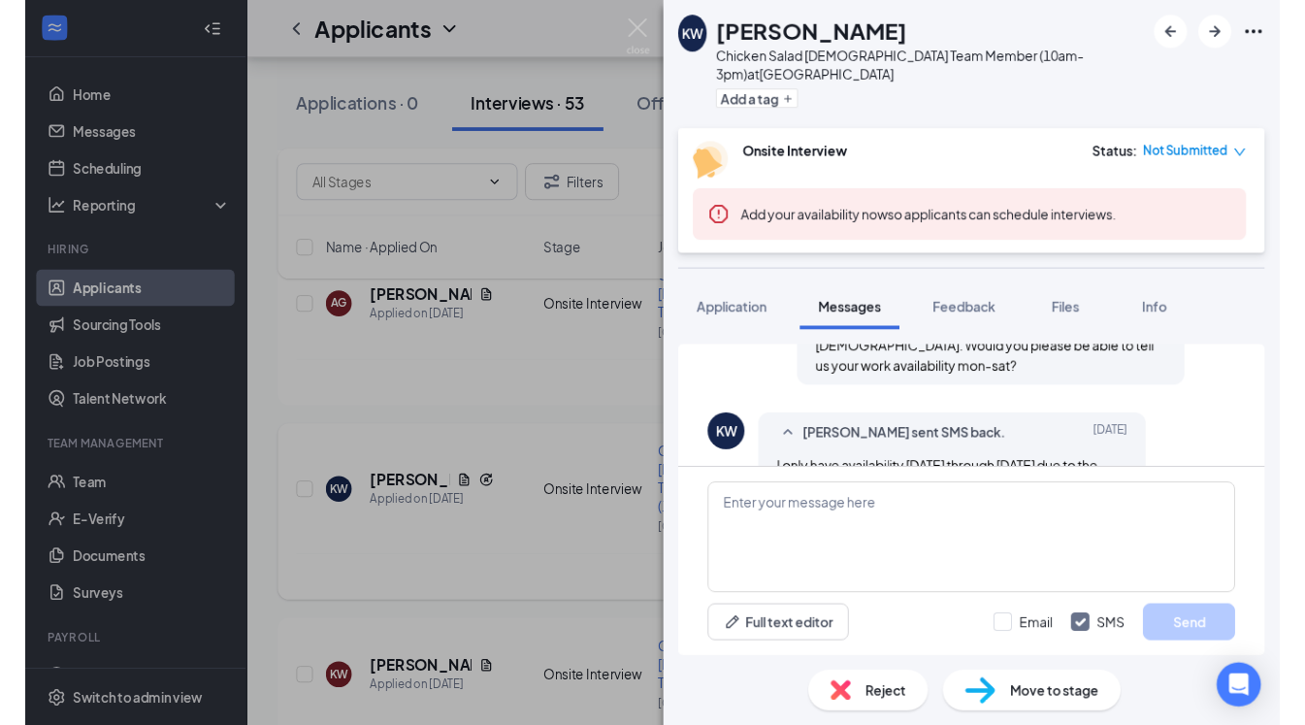
scroll to position [786, 0]
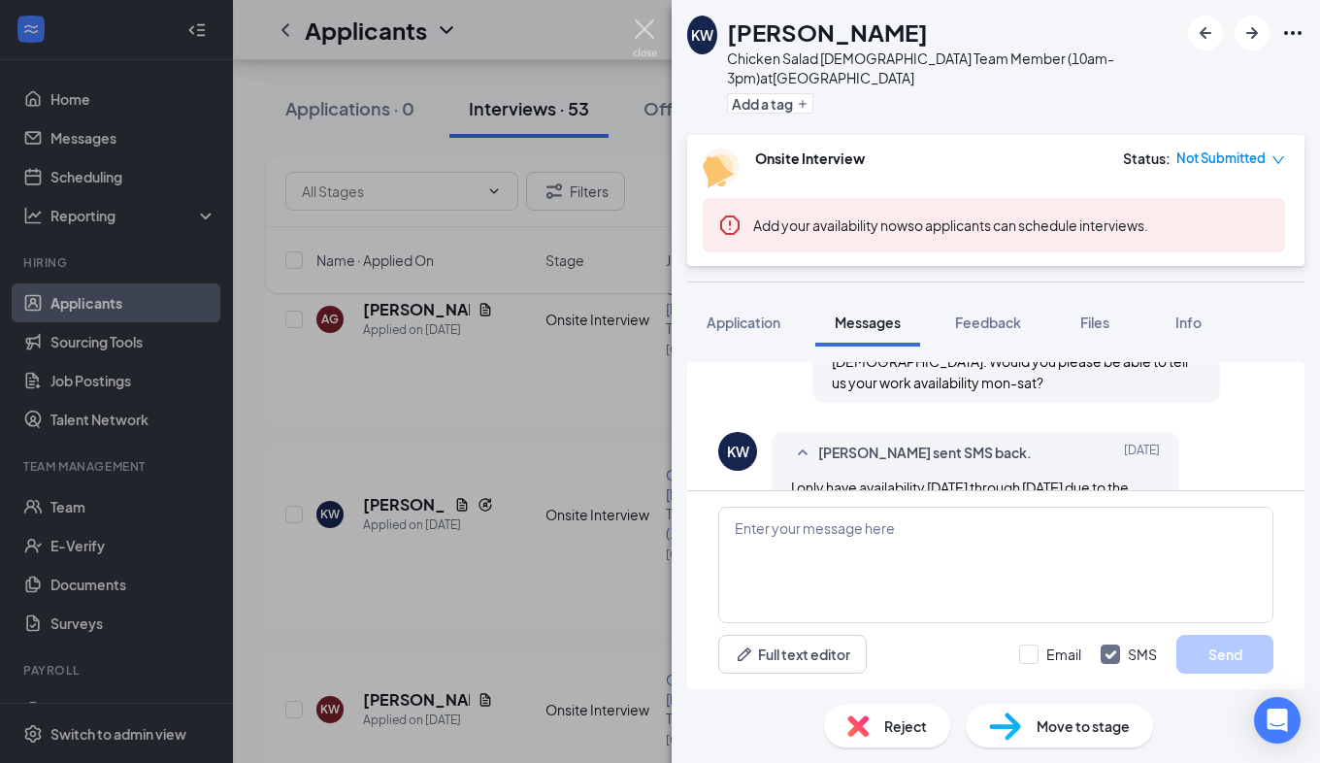
click at [645, 24] on img at bounding box center [645, 38] width 24 height 38
